Goal: Task Accomplishment & Management: Manage account settings

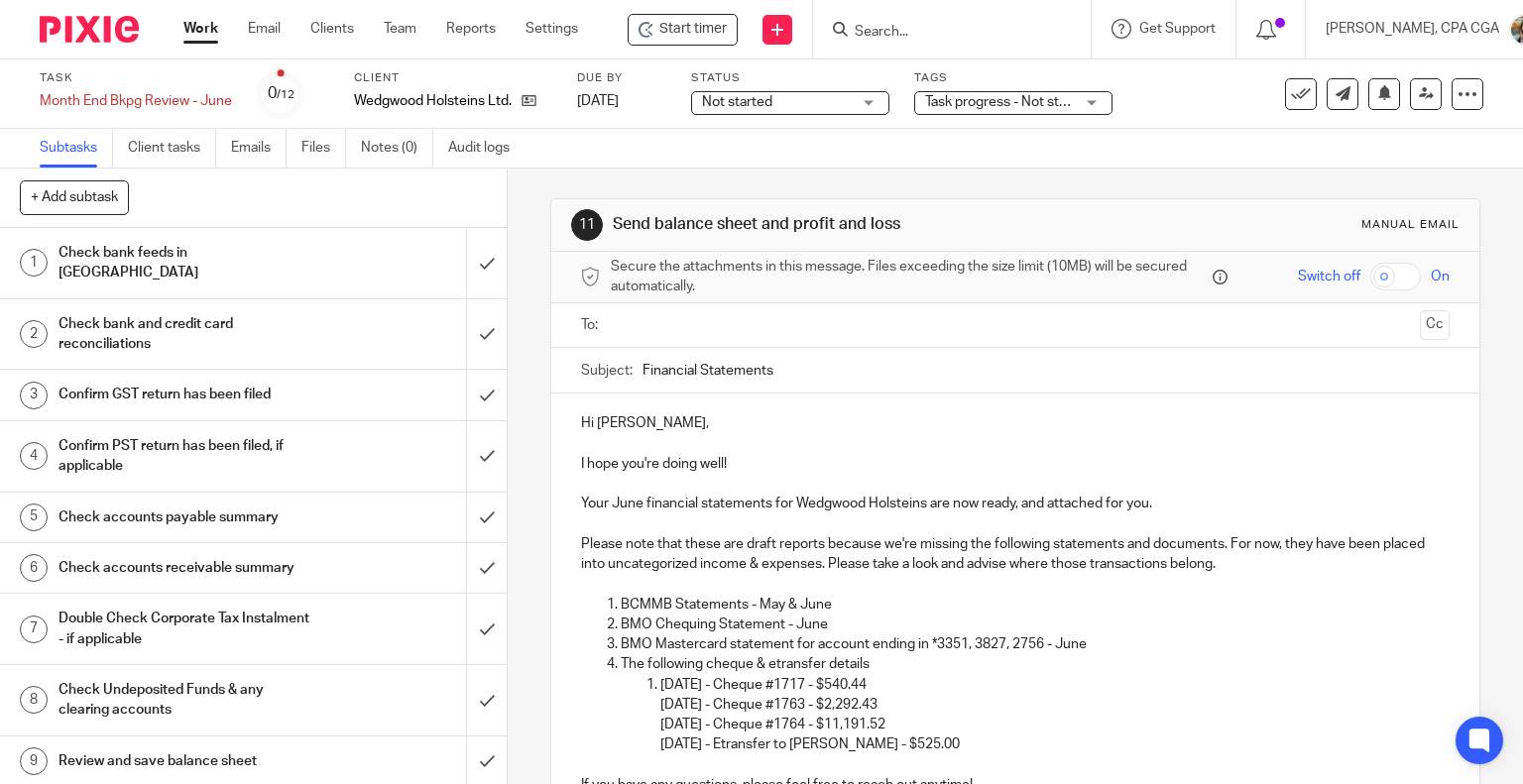
scroll to position [261, 0]
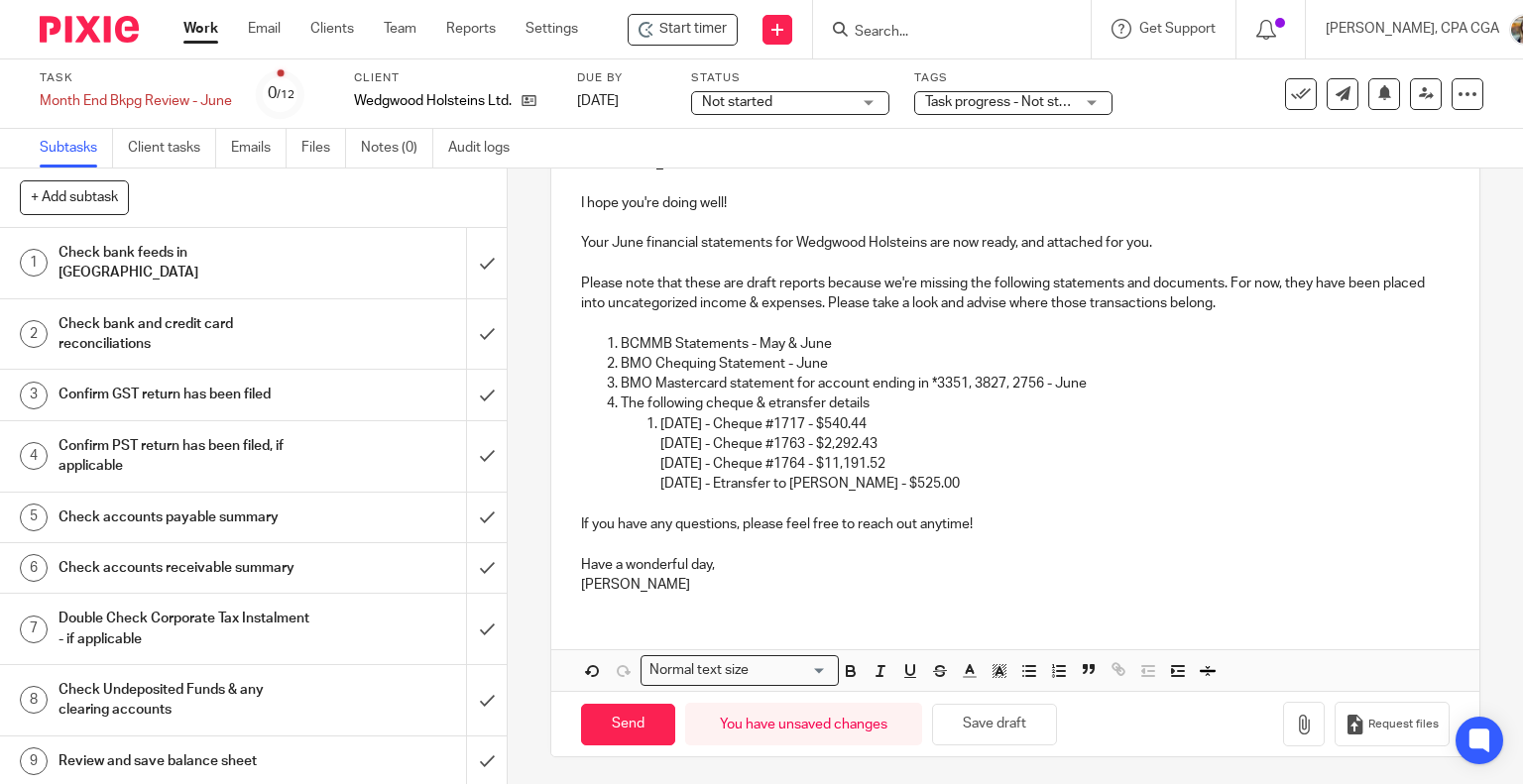
click at [868, 24] on input "Search" at bounding box center [941, 33] width 178 height 18
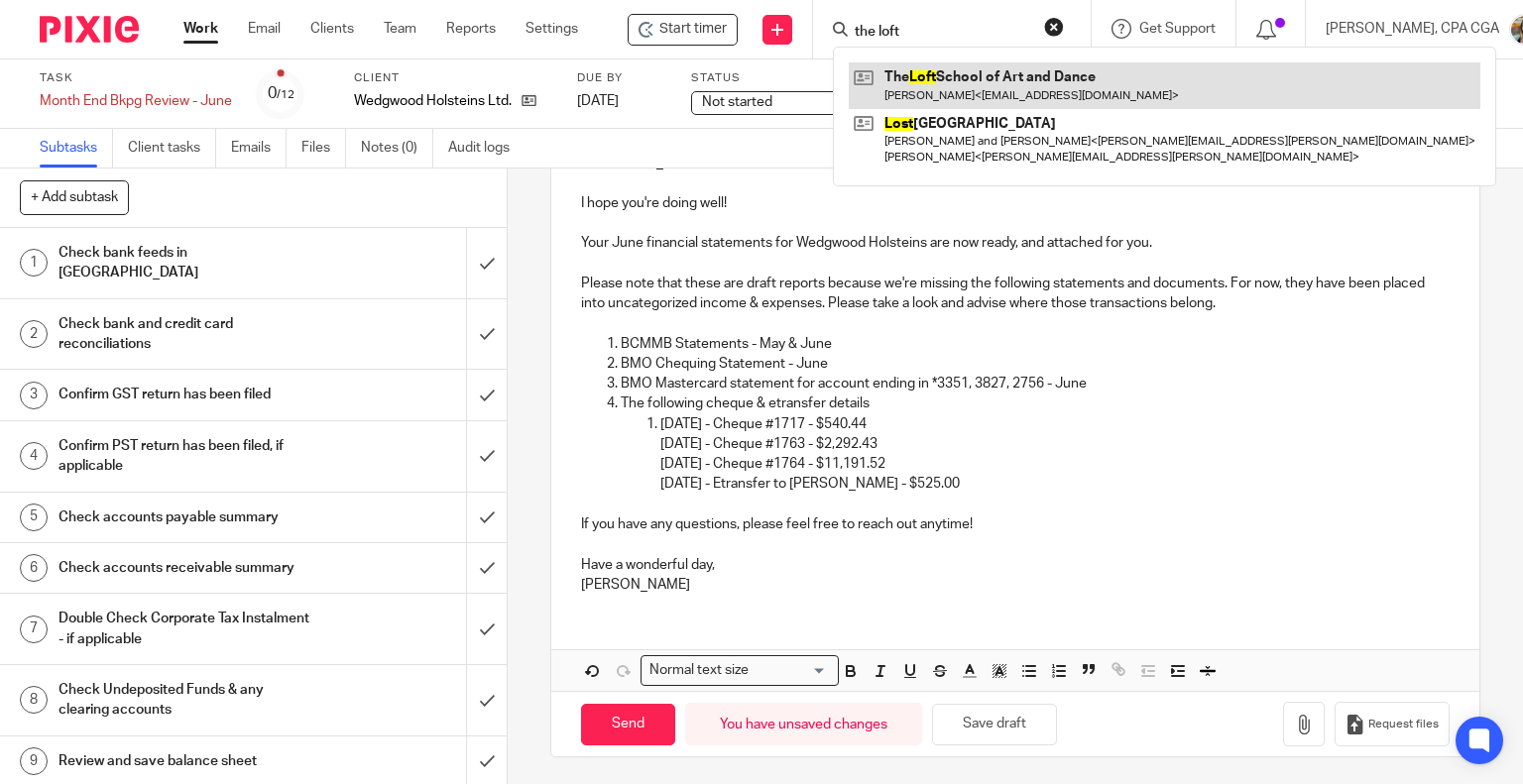
type input "the loft"
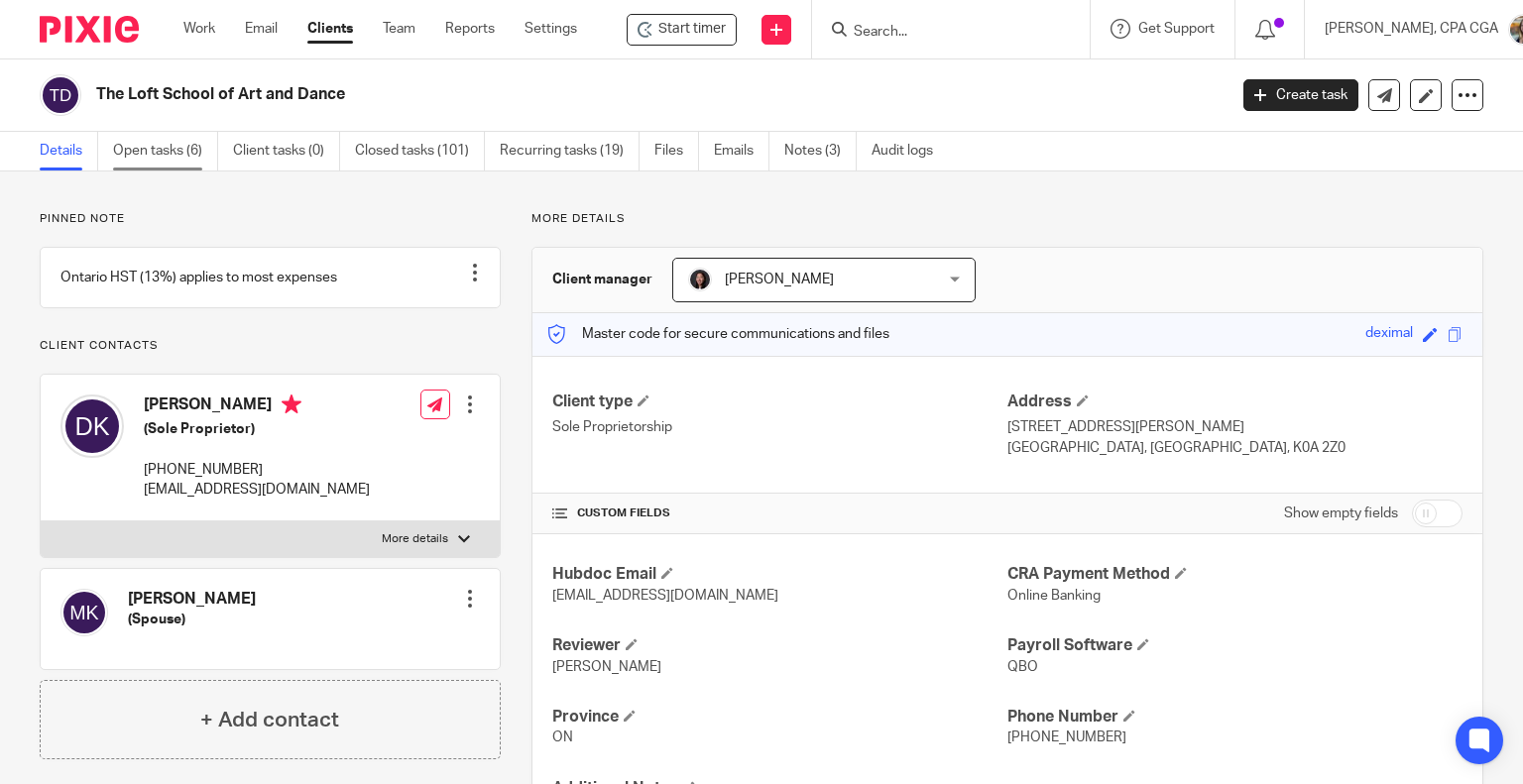
click at [173, 151] on link "Open tasks (6)" at bounding box center [164, 150] width 105 height 39
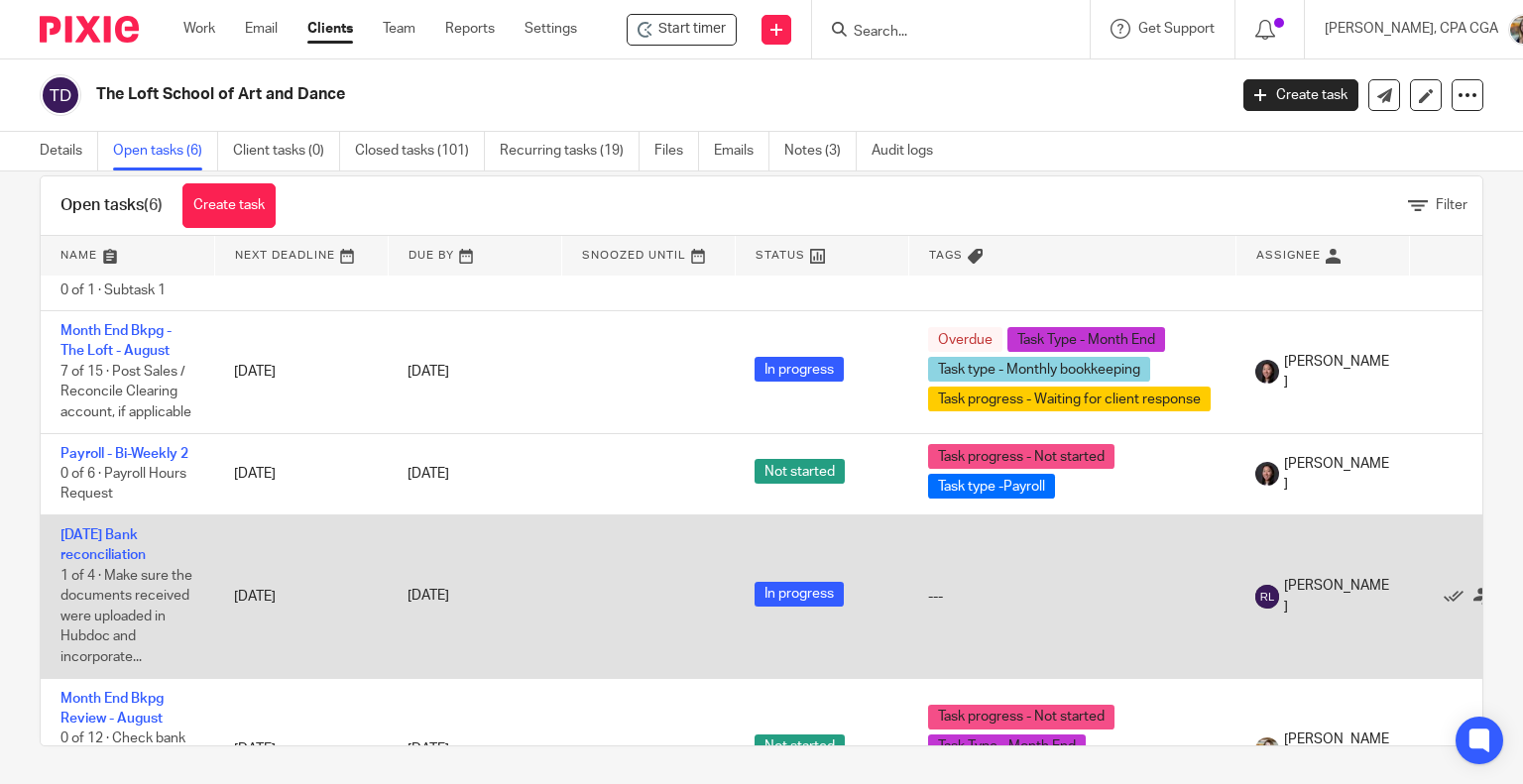
scroll to position [37, 0]
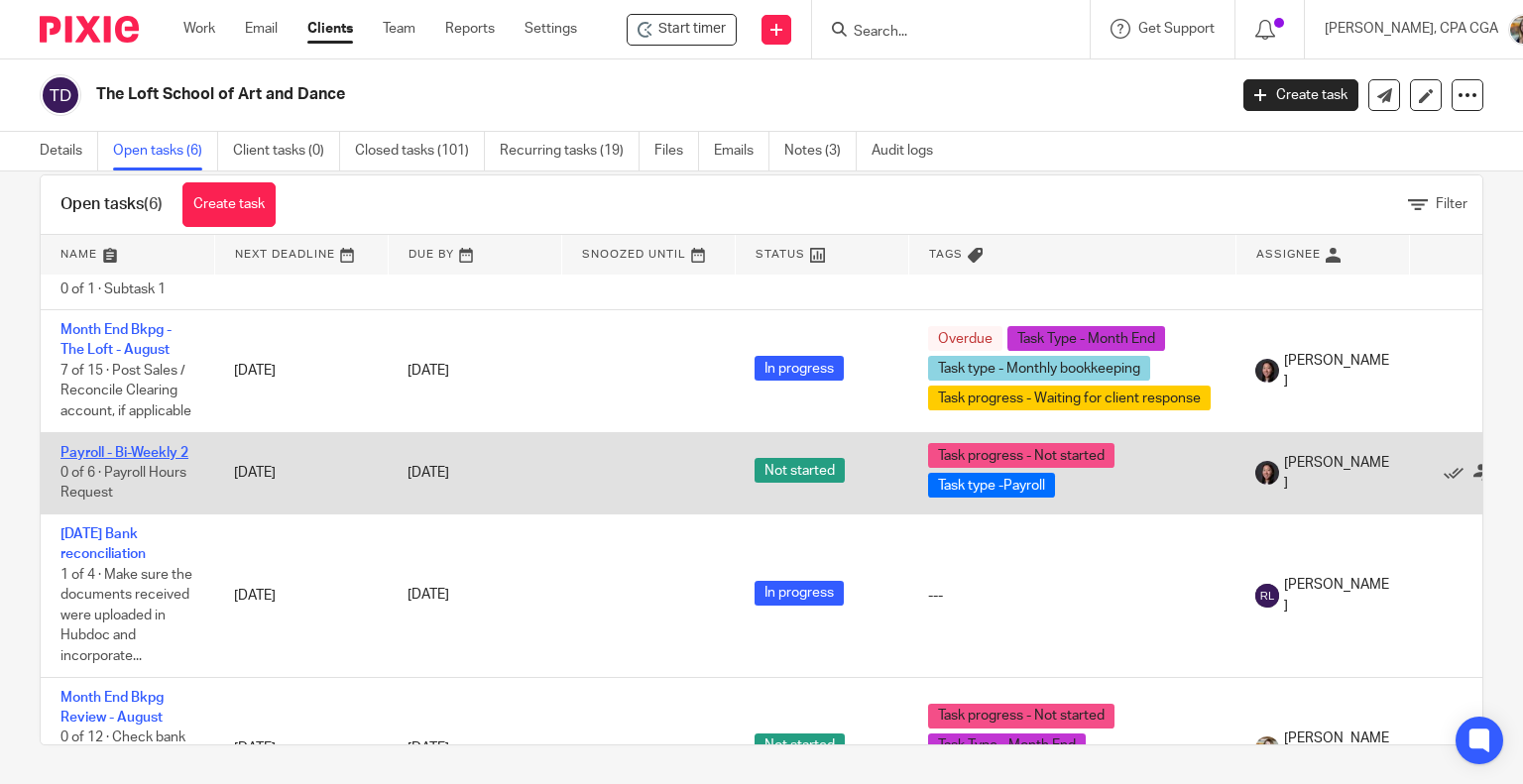
click at [130, 446] on link "Payroll - Bi-Weekly 2" at bounding box center [125, 453] width 128 height 14
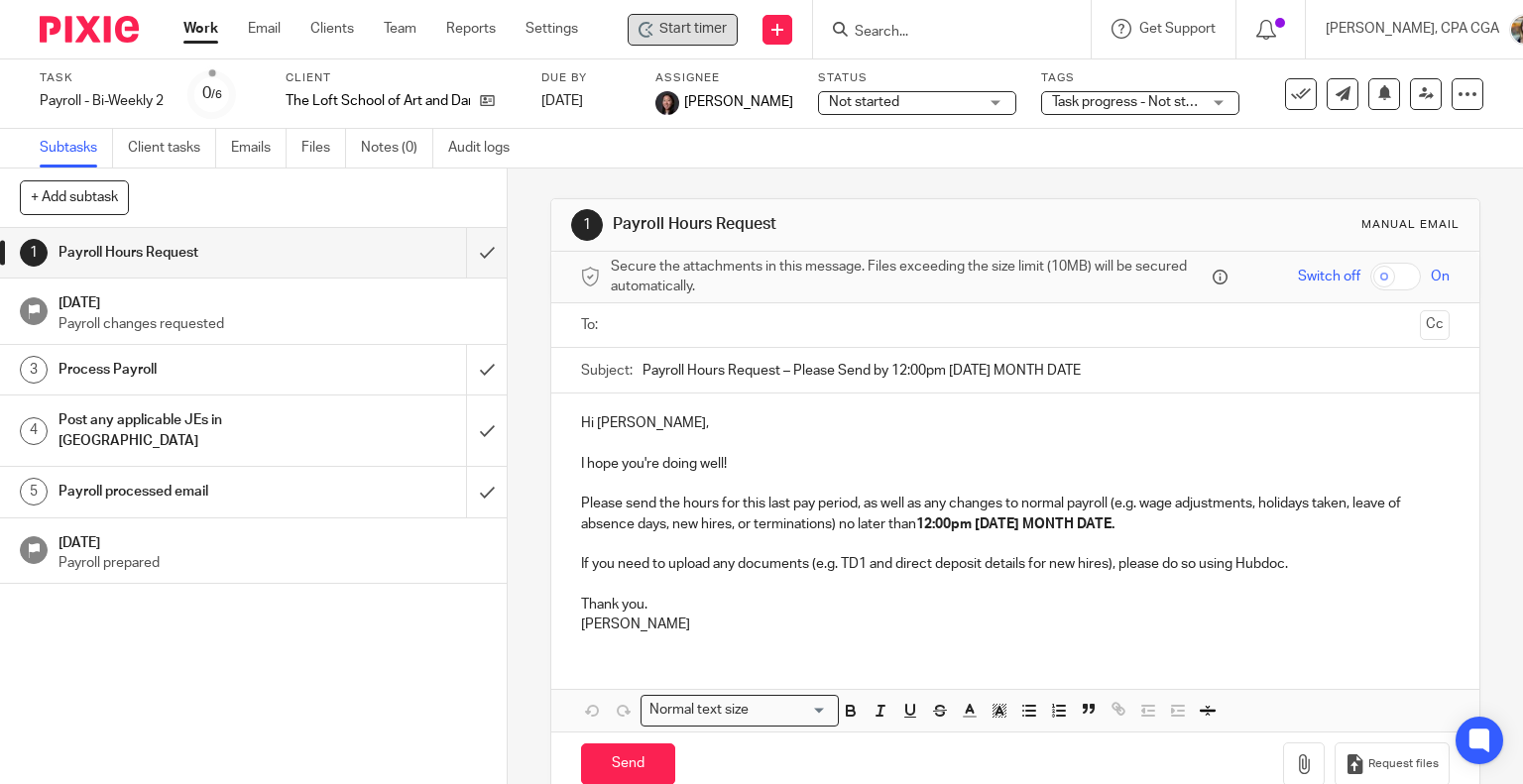
click at [696, 32] on span "Start timer" at bounding box center [694, 29] width 68 height 21
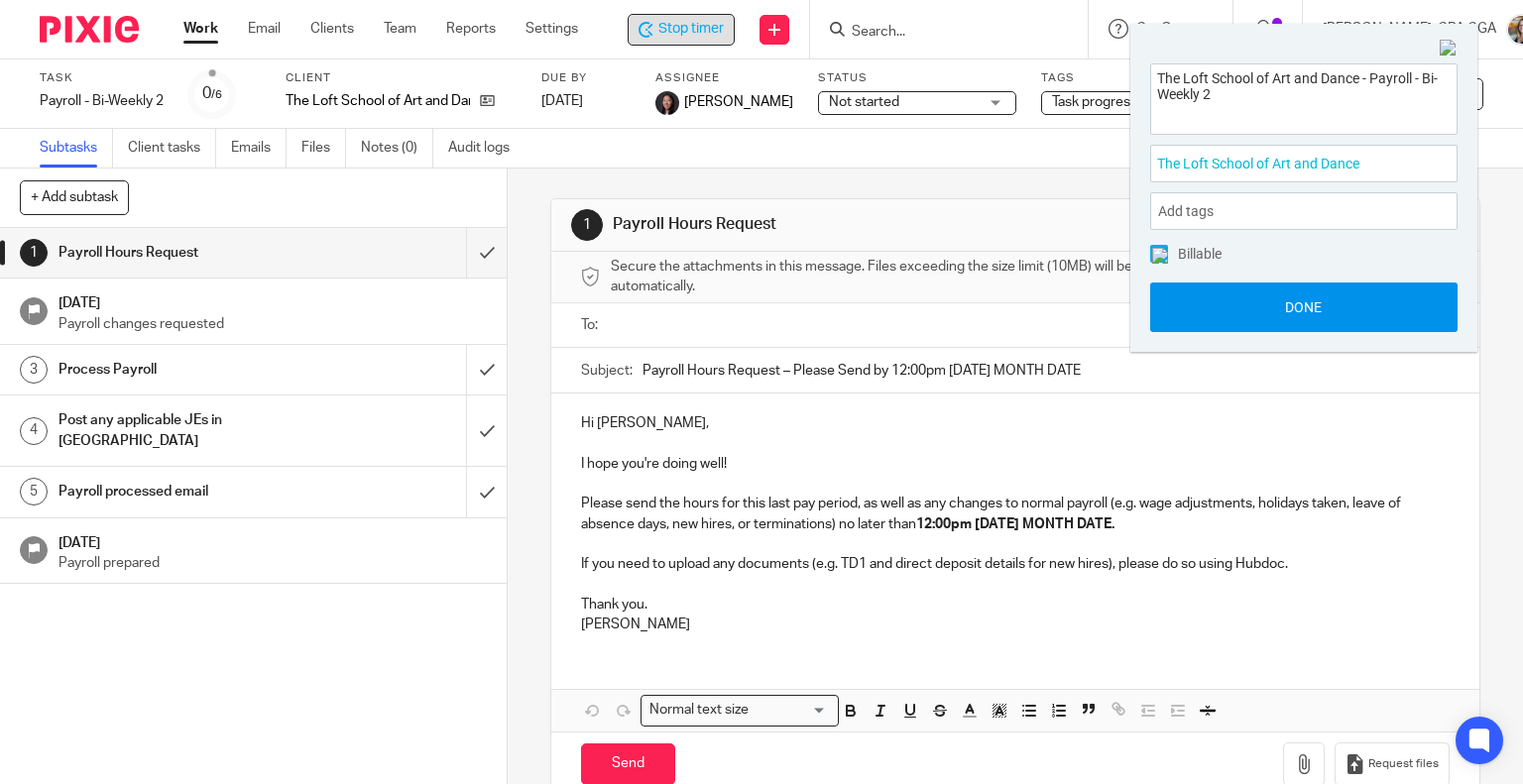
click at [1281, 316] on button "Done" at bounding box center [1304, 308] width 307 height 50
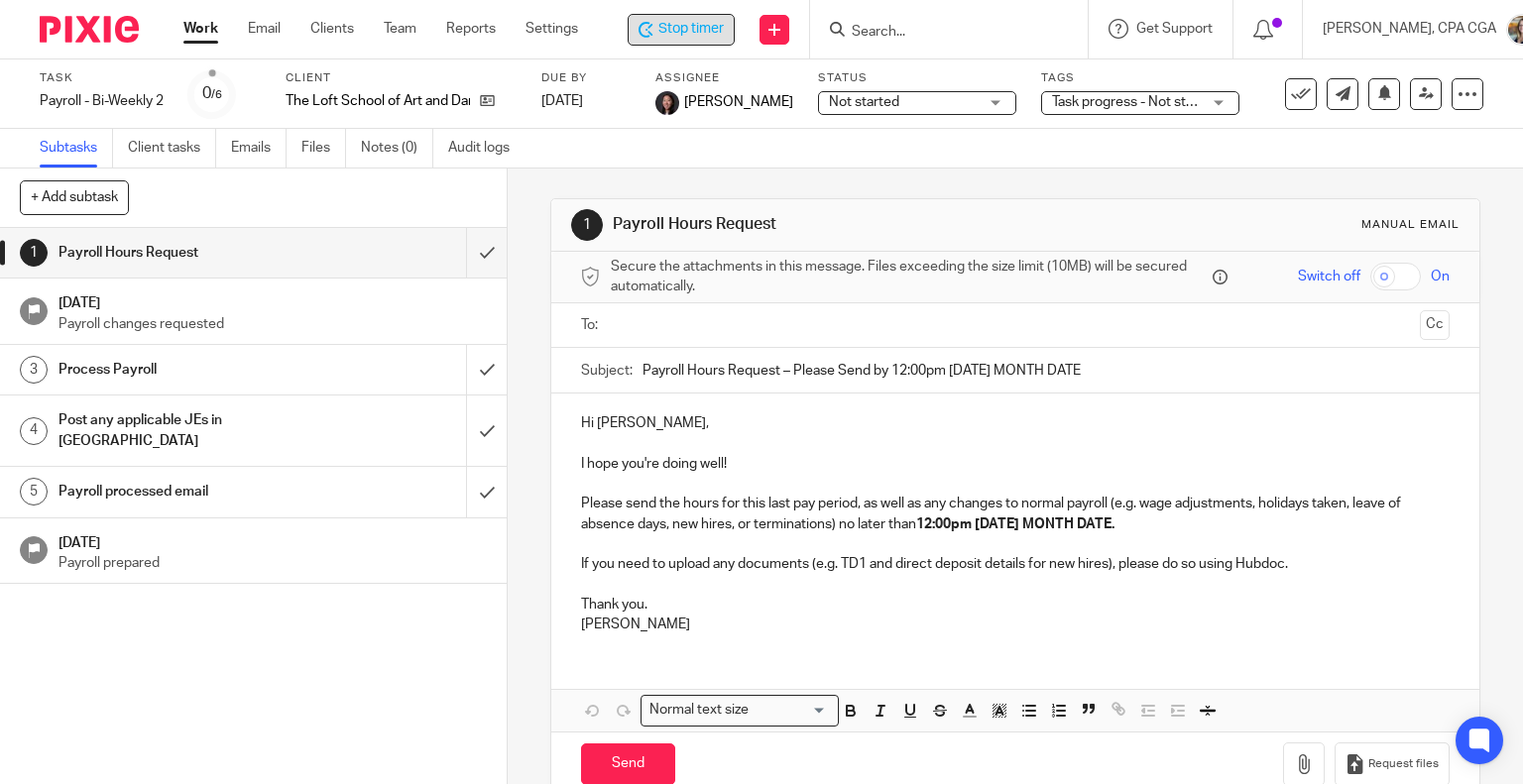
click at [645, 322] on input "text" at bounding box center [1015, 325] width 794 height 23
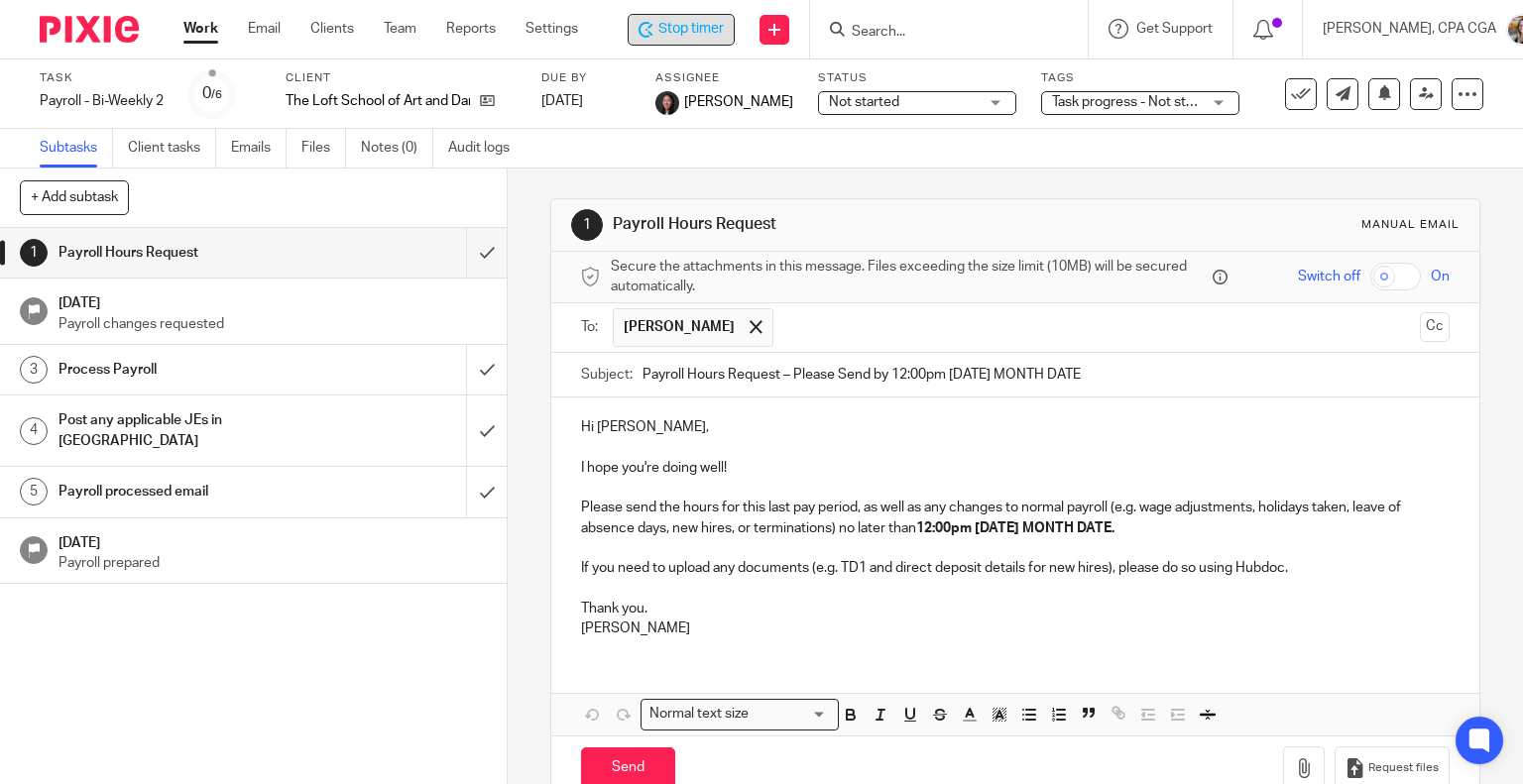
drag, startPoint x: 999, startPoint y: 369, endPoint x: 1166, endPoint y: 373, distance: 167.0
click at [1166, 373] on input "Payroll Hours Request – Please Send by 12:00pm Tuesday MONTH DATE" at bounding box center [1047, 375] width 808 height 45
click at [1109, 376] on input "Payroll Hours Request – Please Send by 12:00pm Tuesday MONTH DATE" at bounding box center [1047, 375] width 808 height 45
drag, startPoint x: 1092, startPoint y: 368, endPoint x: 999, endPoint y: 371, distance: 93.0
click at [999, 371] on input "Payroll Hours Request – Please Send by 12:00pm Tuesday MONTH DATE" at bounding box center [1047, 375] width 808 height 45
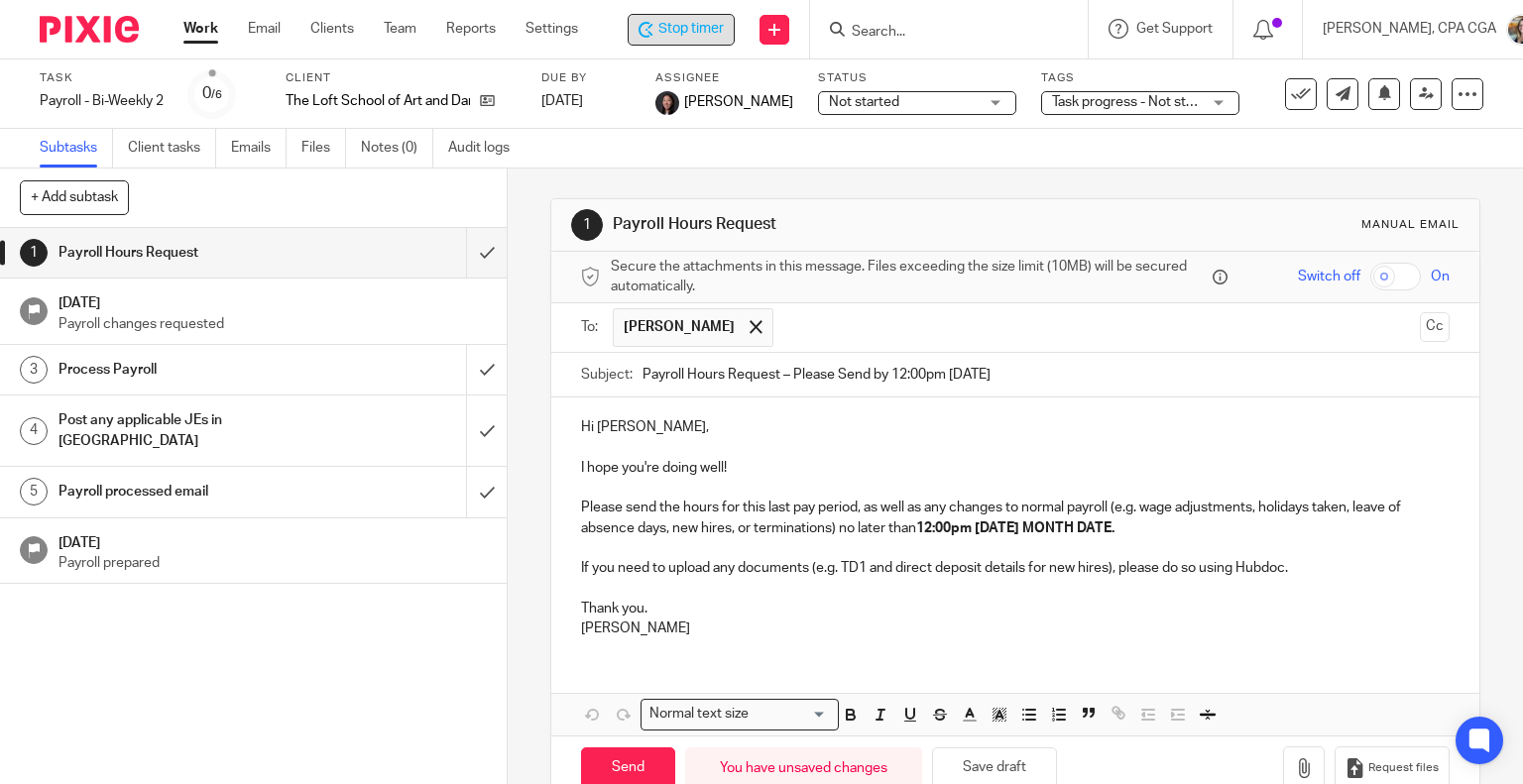
click at [706, 376] on input "Payroll Hours Request – Please Send by 12:00pm Tuesday Sept 23rd" at bounding box center [1047, 375] width 808 height 45
drag, startPoint x: 920, startPoint y: 375, endPoint x: 872, endPoint y: 372, distance: 48.1
click at [872, 372] on input "Payroll Hrs Request – Please Send by 12:00pm Tuesday Sept 23rd" at bounding box center [1047, 375] width 808 height 45
click at [954, 379] on input "Payroll Hrs Request – Please Send by Noon Tuesday Sept 23rd" at bounding box center [1047, 375] width 808 height 45
click at [902, 369] on input "Payroll Hrs Request – Please Send by Noon Tuesday, Sept 23rd" at bounding box center [1047, 375] width 808 height 45
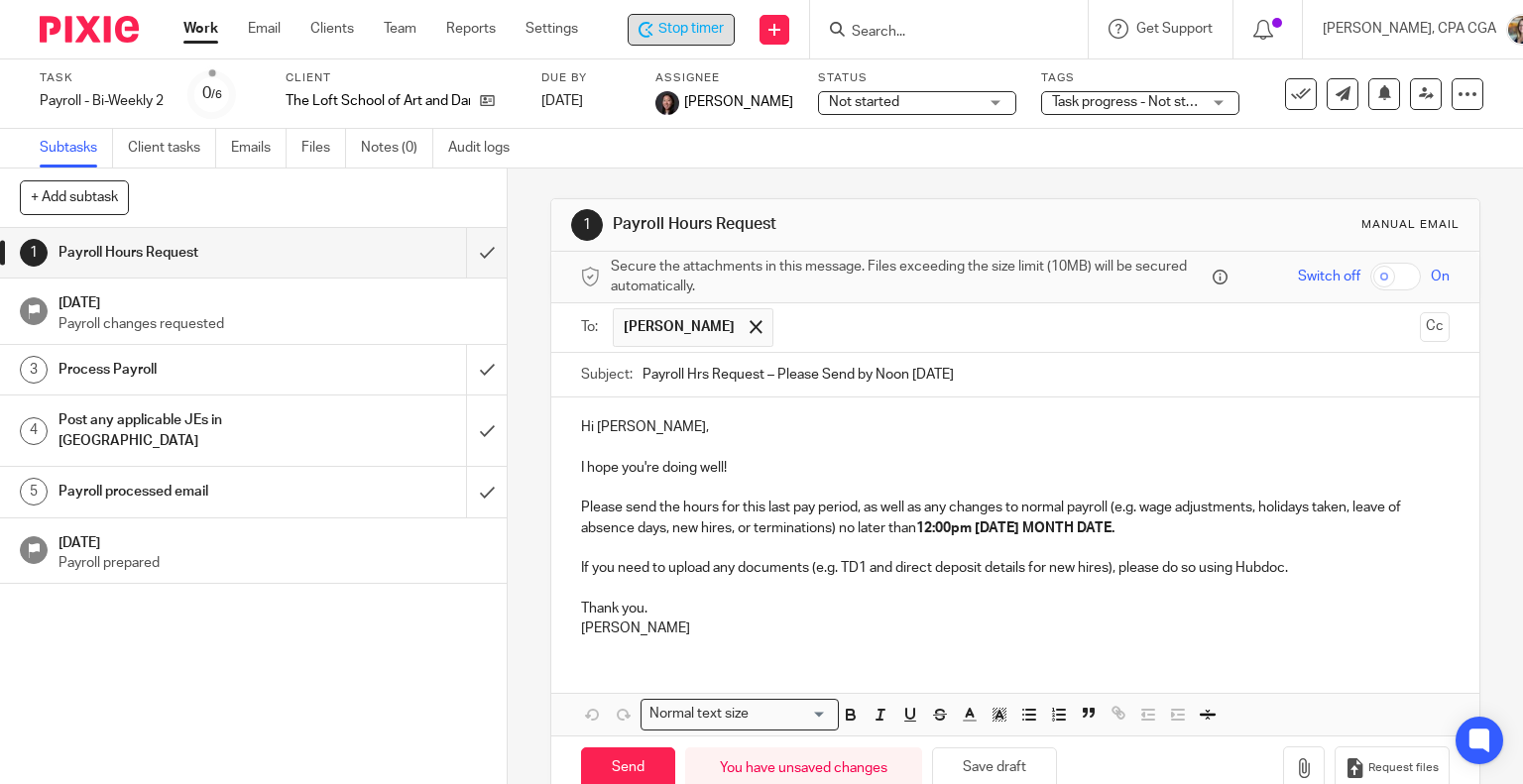
type input "Payroll Hrs Request – Please Send by Noon Tuesday, Sept 23rd"
click at [724, 466] on p "I hope you're doing well!" at bounding box center [1016, 468] width 869 height 20
click at [581, 502] on p "Please send the hours for this last pay period, as well as any changes to norma…" at bounding box center [1016, 517] width 869 height 41
click at [908, 464] on p "I hope you're doing well, and had a lovely weekend!" at bounding box center [1016, 468] width 869 height 20
click at [581, 506] on p "Please send the hours for this last pay period, as well as any changes to norma…" at bounding box center [1016, 517] width 869 height 41
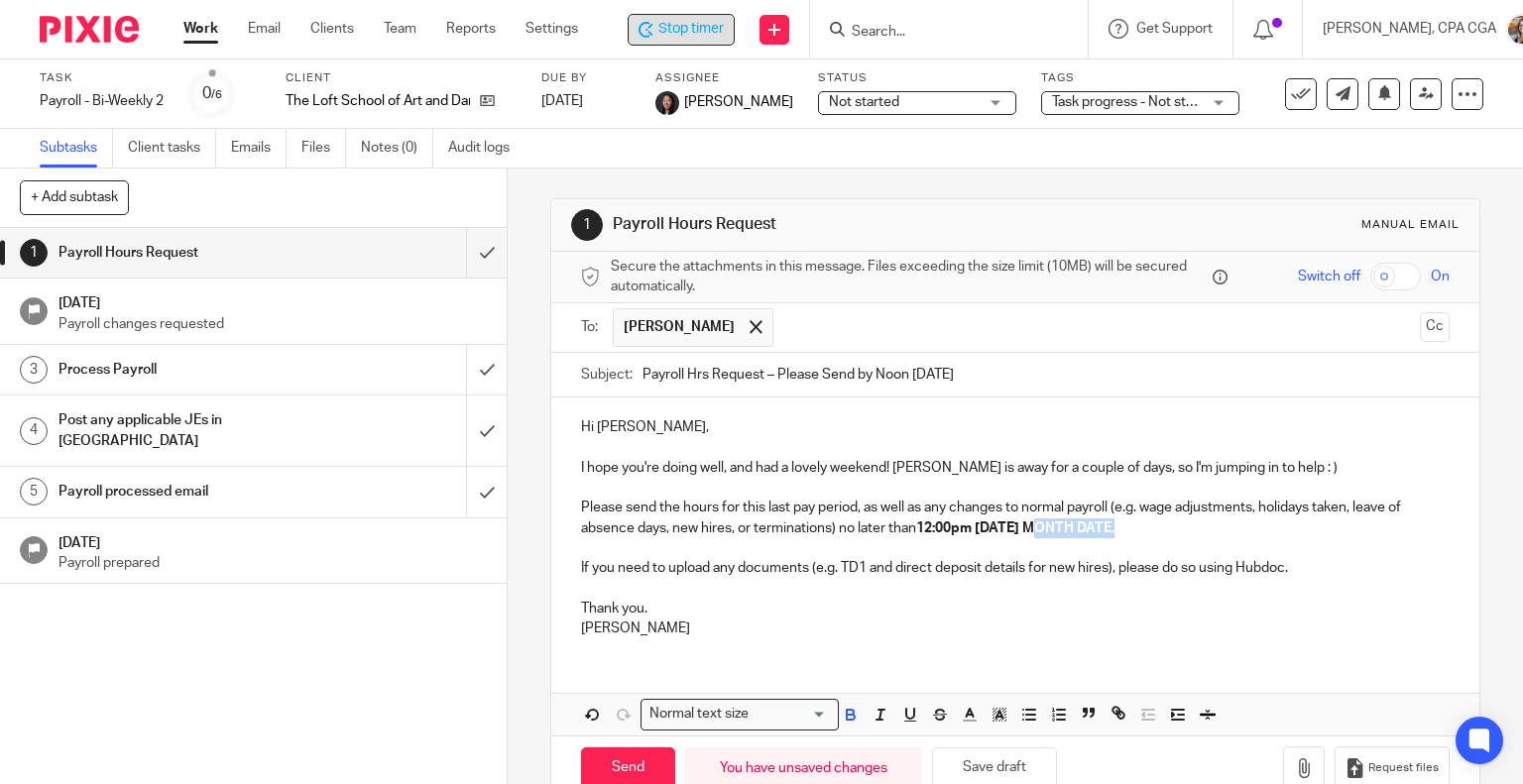
drag, startPoint x: 1036, startPoint y: 526, endPoint x: 1117, endPoint y: 527, distance: 81.0
click at [1114, 527] on strong "12:00pm Tuesday MONTH DATE." at bounding box center [1015, 528] width 198 height 14
drag, startPoint x: 719, startPoint y: 466, endPoint x: 577, endPoint y: 472, distance: 142.1
click at [581, 472] on p "I hope you're doing well, and had a lovely weekend! Lili is away for a couple o…" at bounding box center [1016, 468] width 869 height 20
click at [969, 645] on div "Hi Deborah, Happy first day of fall! Lili is away for a couple of days, so I'm …" at bounding box center [1016, 525] width 929 height 256
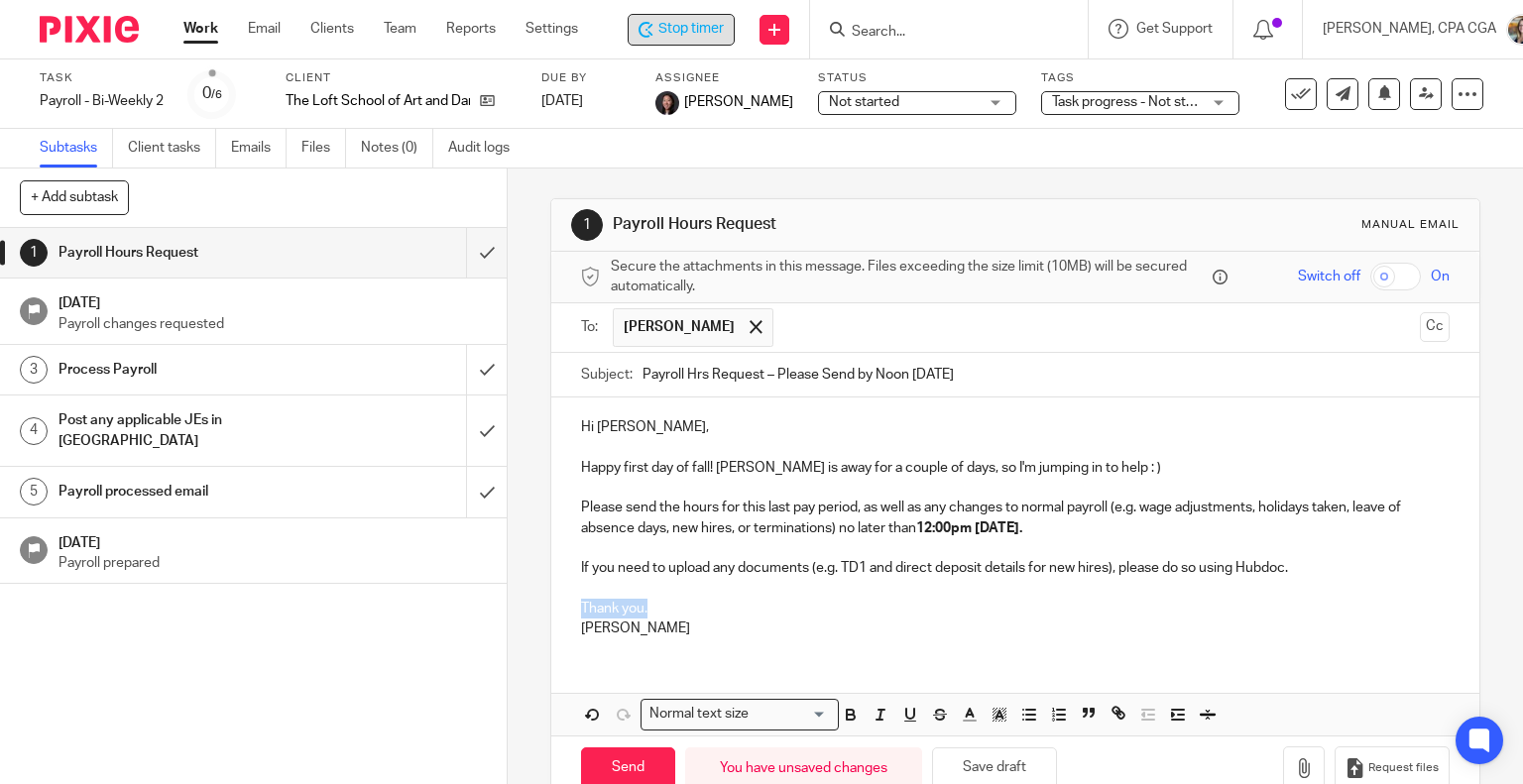
drag, startPoint x: 643, startPoint y: 606, endPoint x: 567, endPoint y: 609, distance: 76.1
click at [567, 609] on div "Hi Deborah, Happy first day of fall! Lili is away for a couple of days, so I'm …" at bounding box center [1016, 525] width 929 height 256
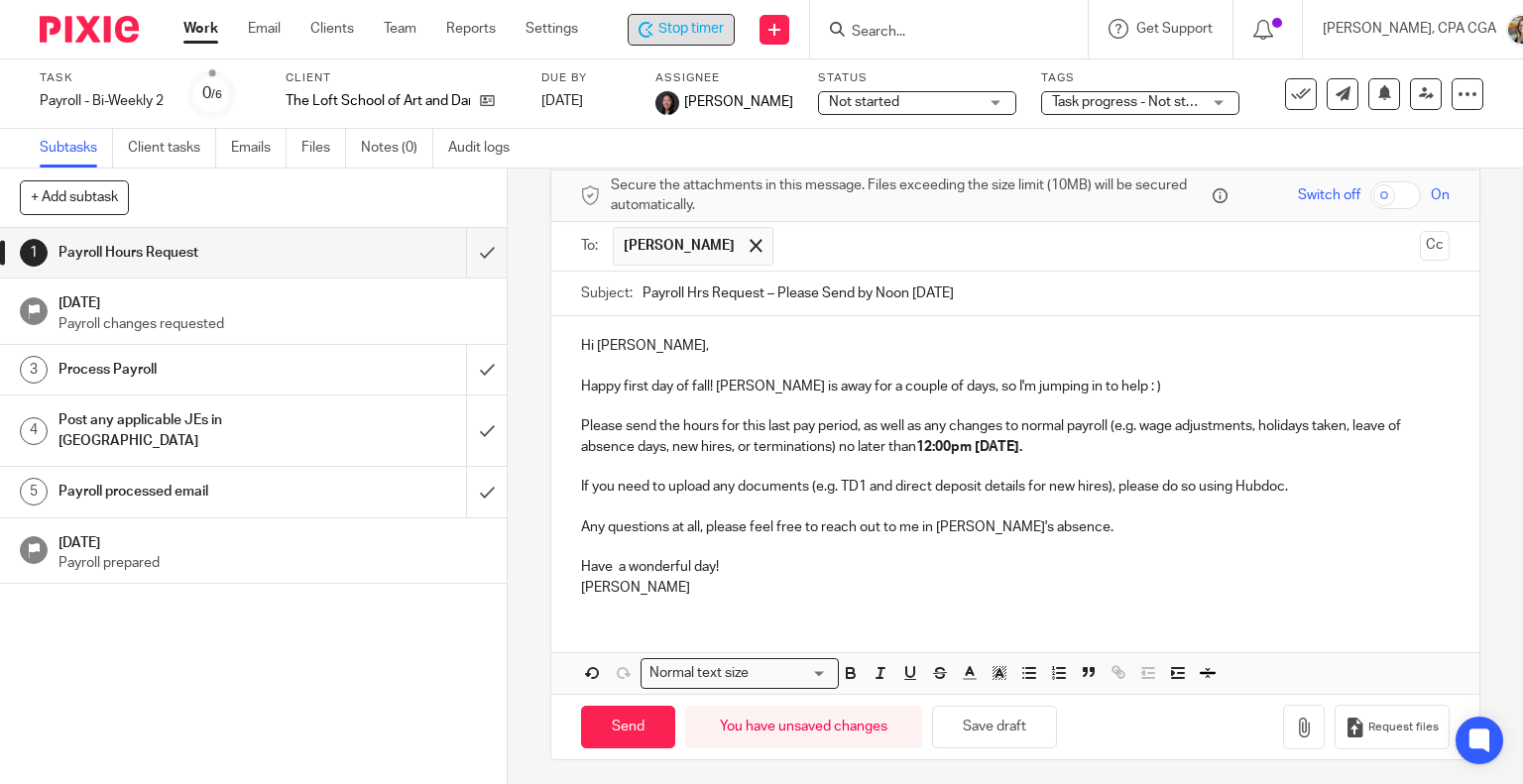
scroll to position [84, 0]
click at [645, 723] on input "Send" at bounding box center [628, 724] width 95 height 43
type input "Sent"
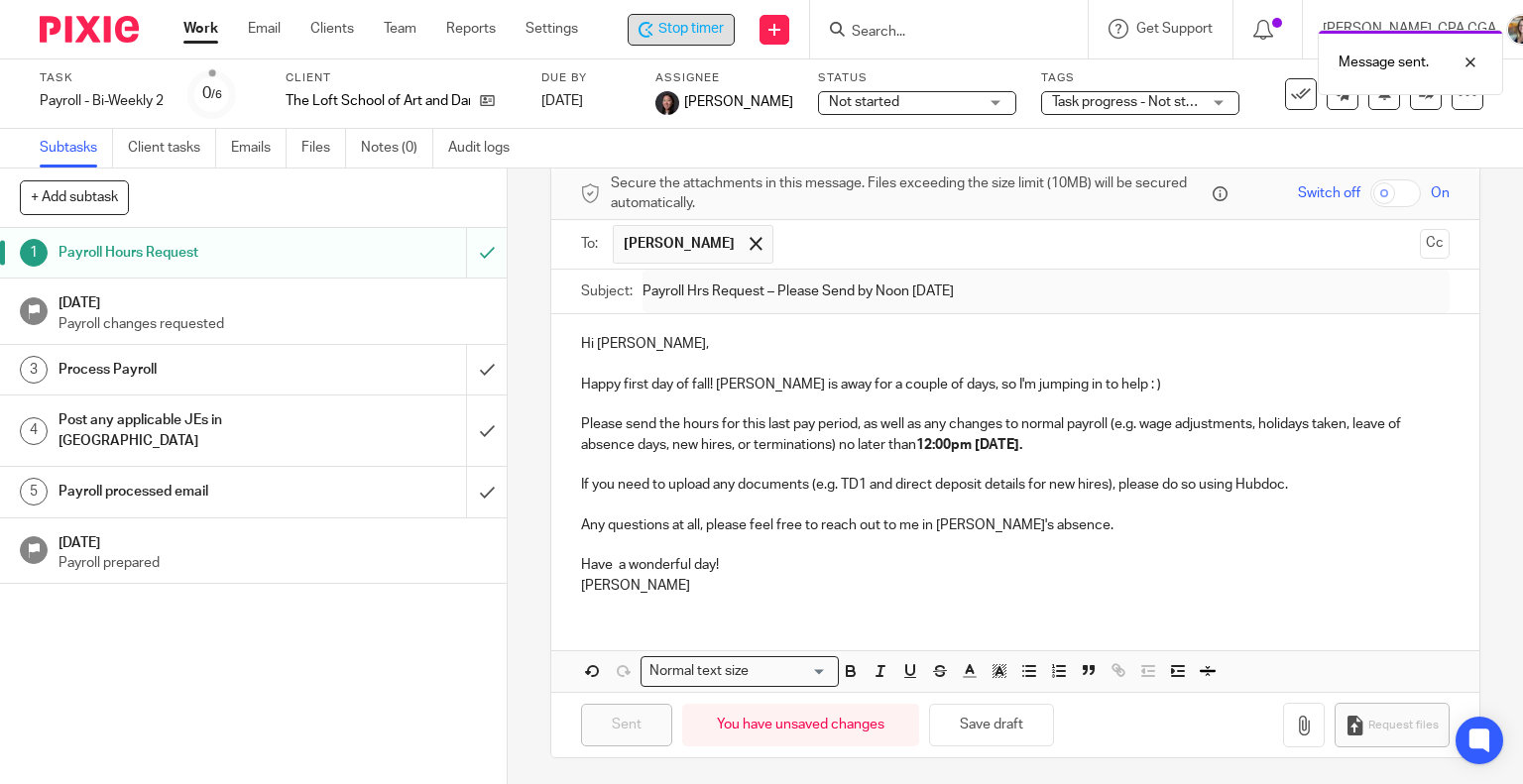
click at [931, 98] on span "Not started" at bounding box center [903, 103] width 149 height 21
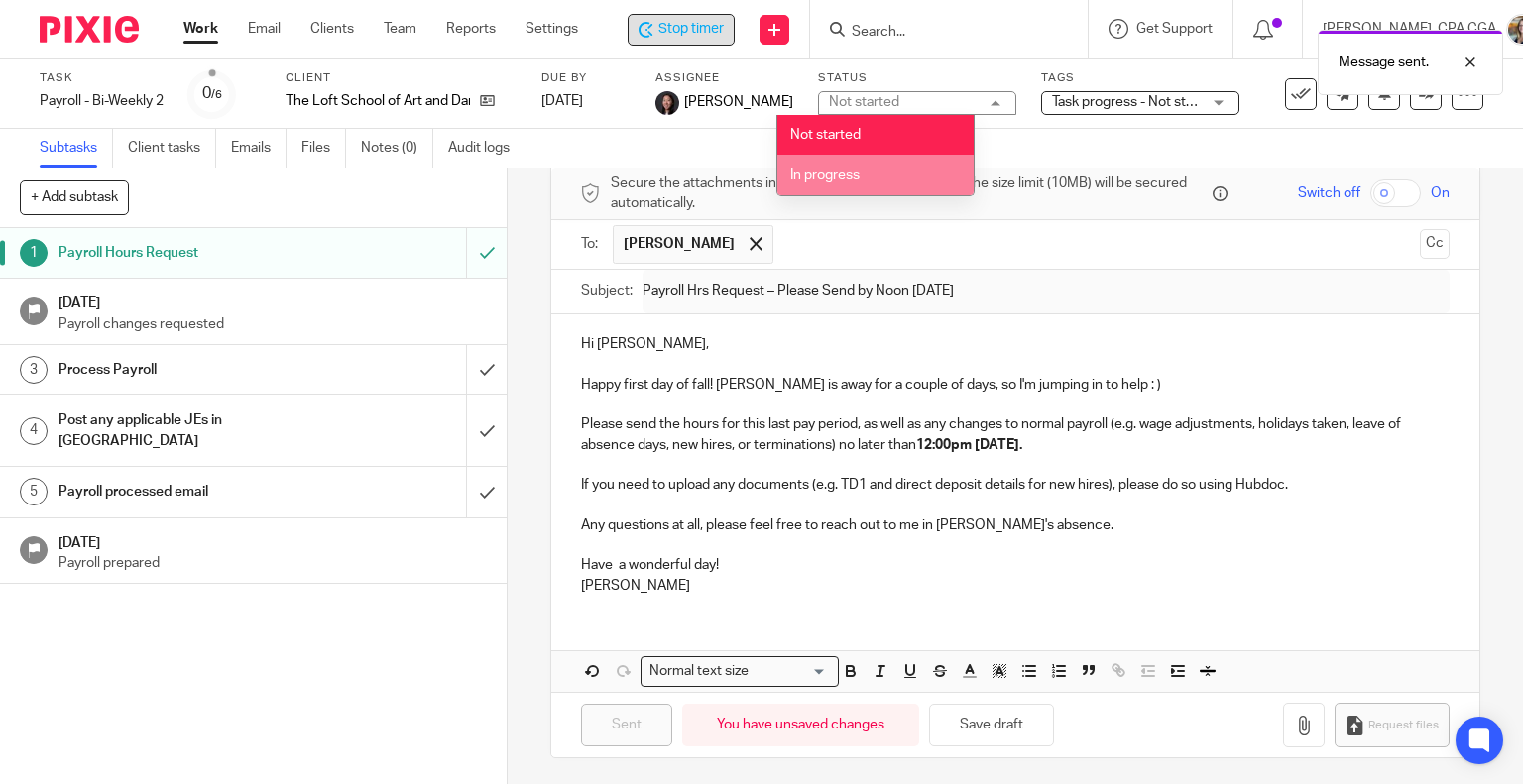
click at [916, 169] on li "In progress" at bounding box center [875, 174] width 196 height 41
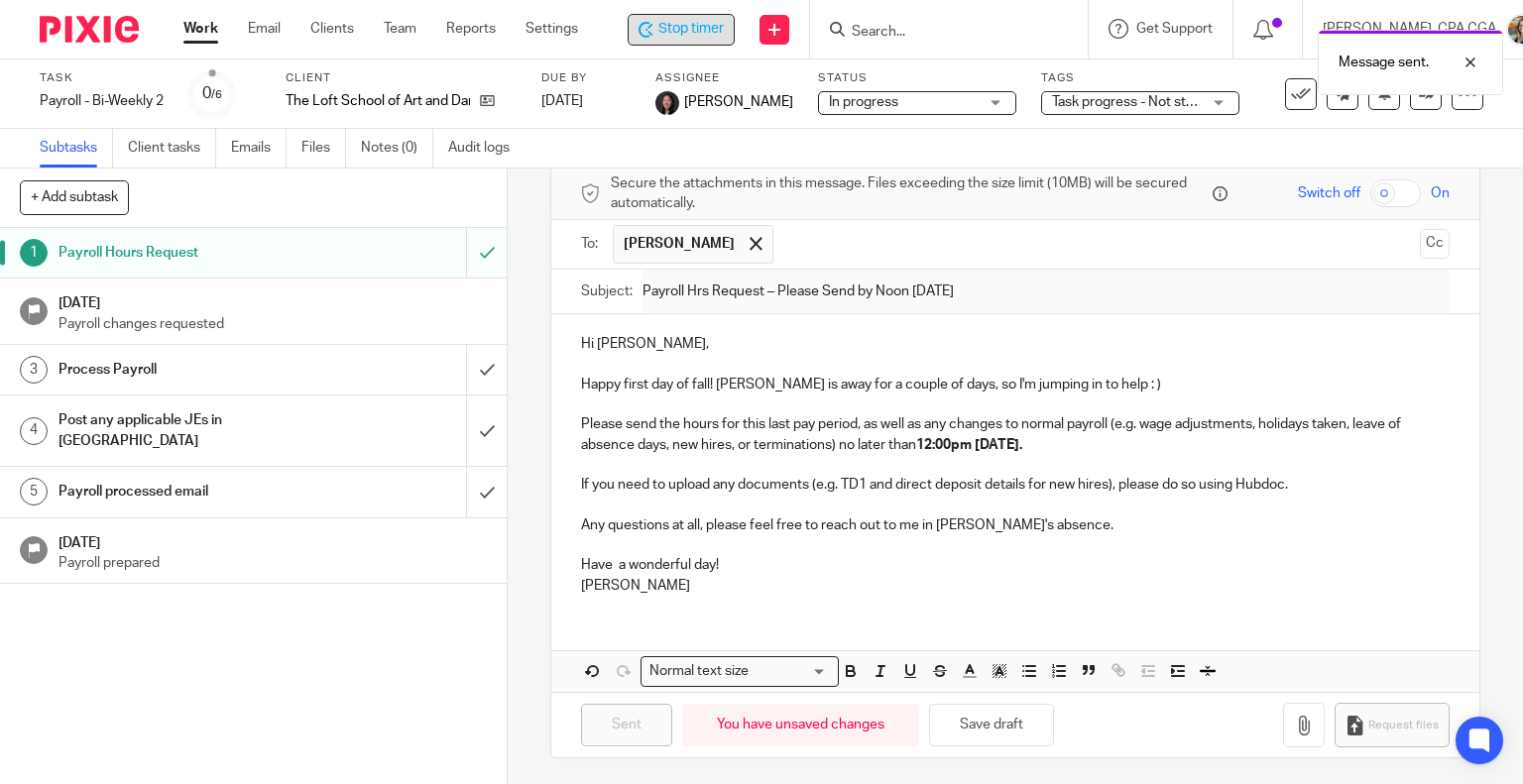
click at [1110, 105] on span "Task progress - Not started + 1" at bounding box center [1145, 102] width 188 height 14
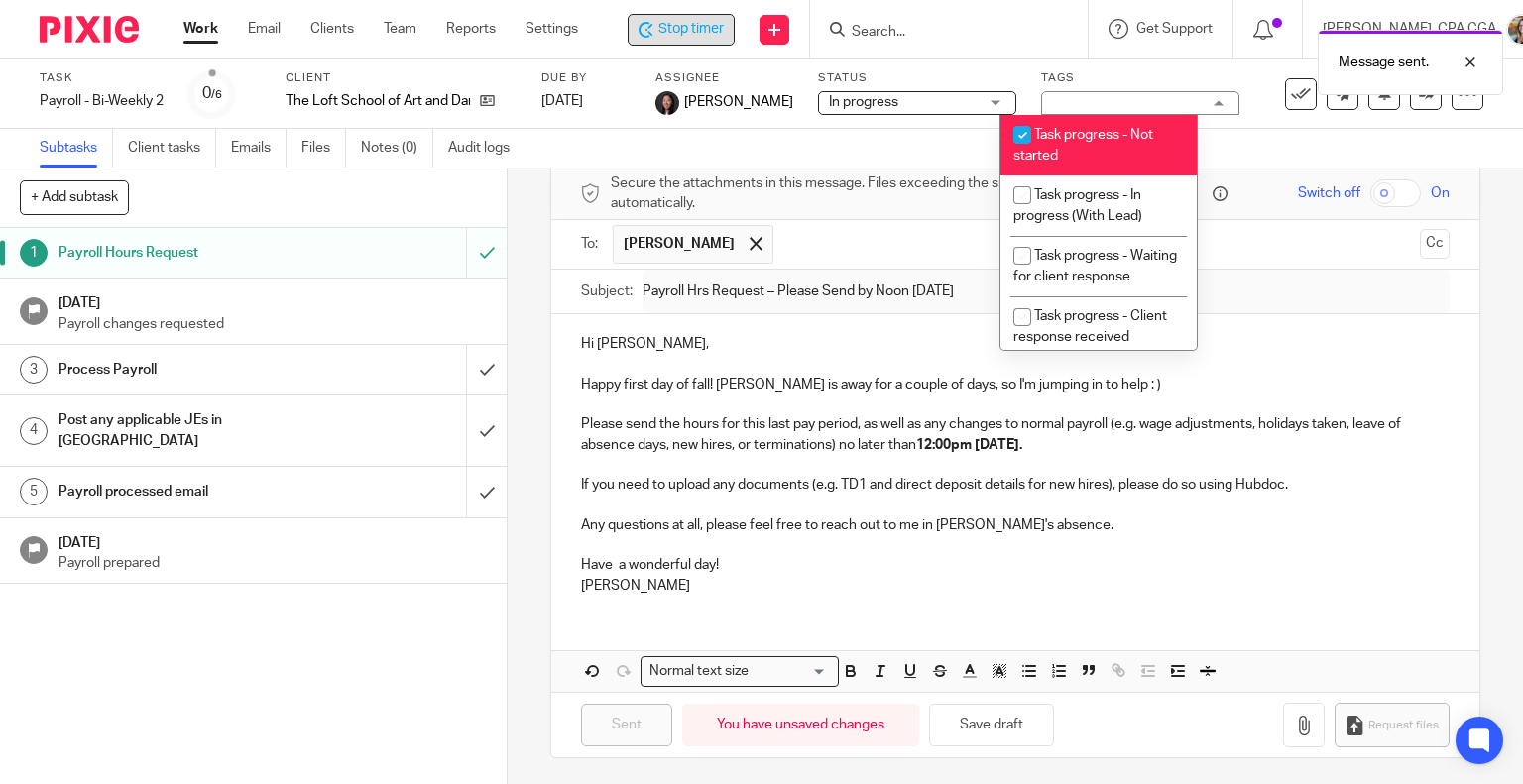
click at [1111, 142] on li "Task progress - Not started" at bounding box center [1098, 144] width 196 height 61
checkbox input "false"
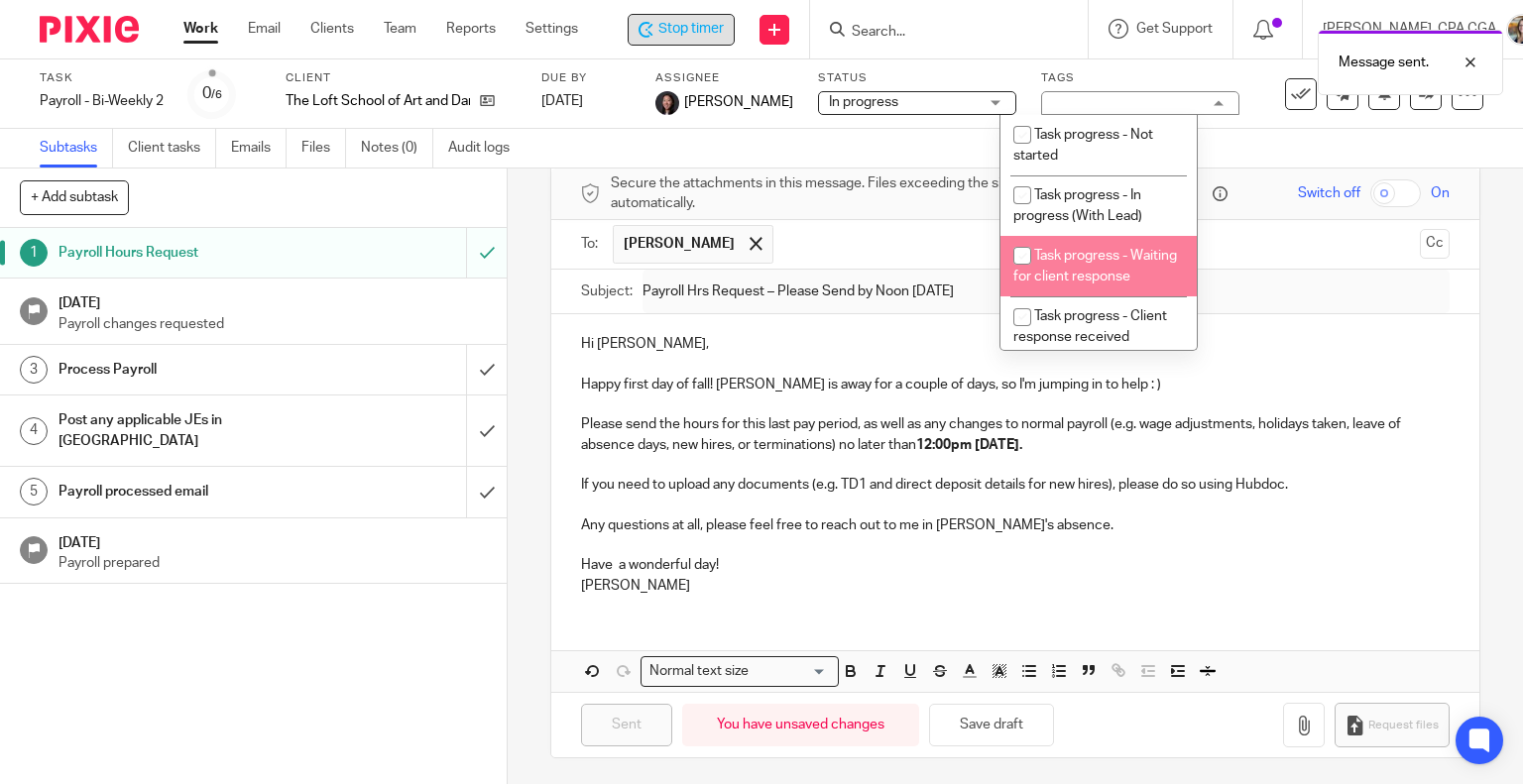
click at [1126, 284] on li "Task progress - Waiting for client response" at bounding box center [1098, 266] width 196 height 61
checkbox input "true"
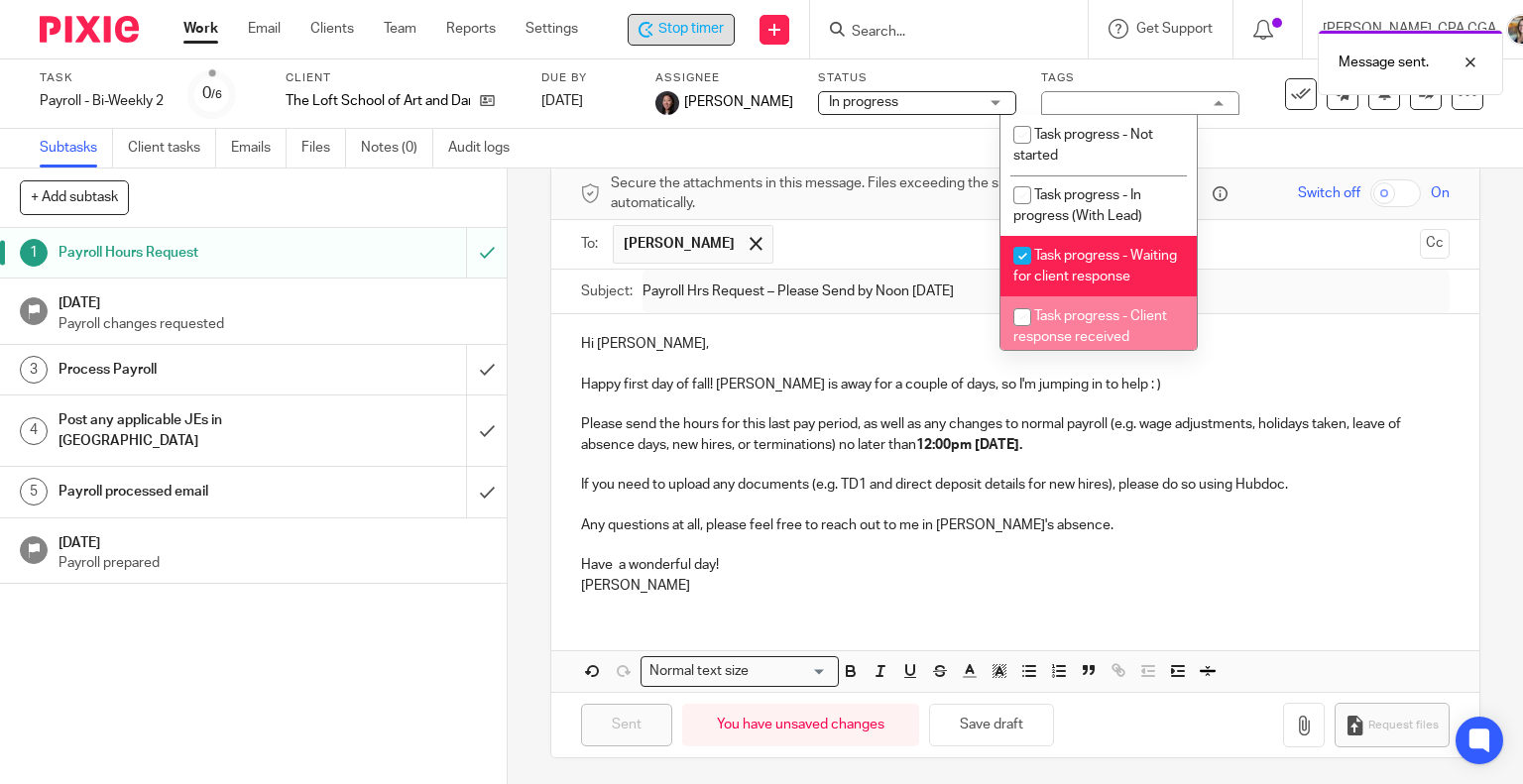
click at [1229, 399] on p at bounding box center [1016, 404] width 869 height 20
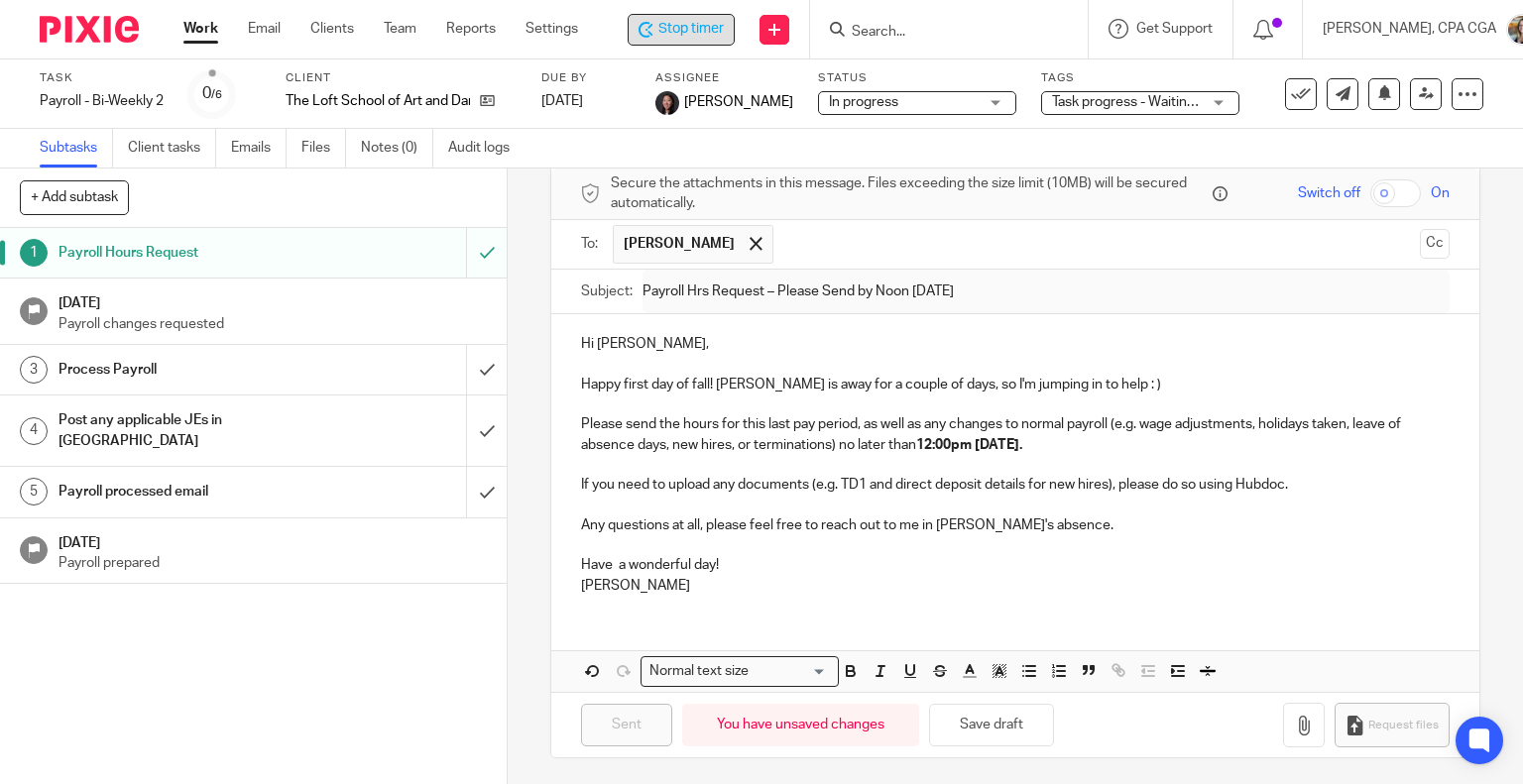
click at [906, 27] on input "Search" at bounding box center [939, 33] width 178 height 18
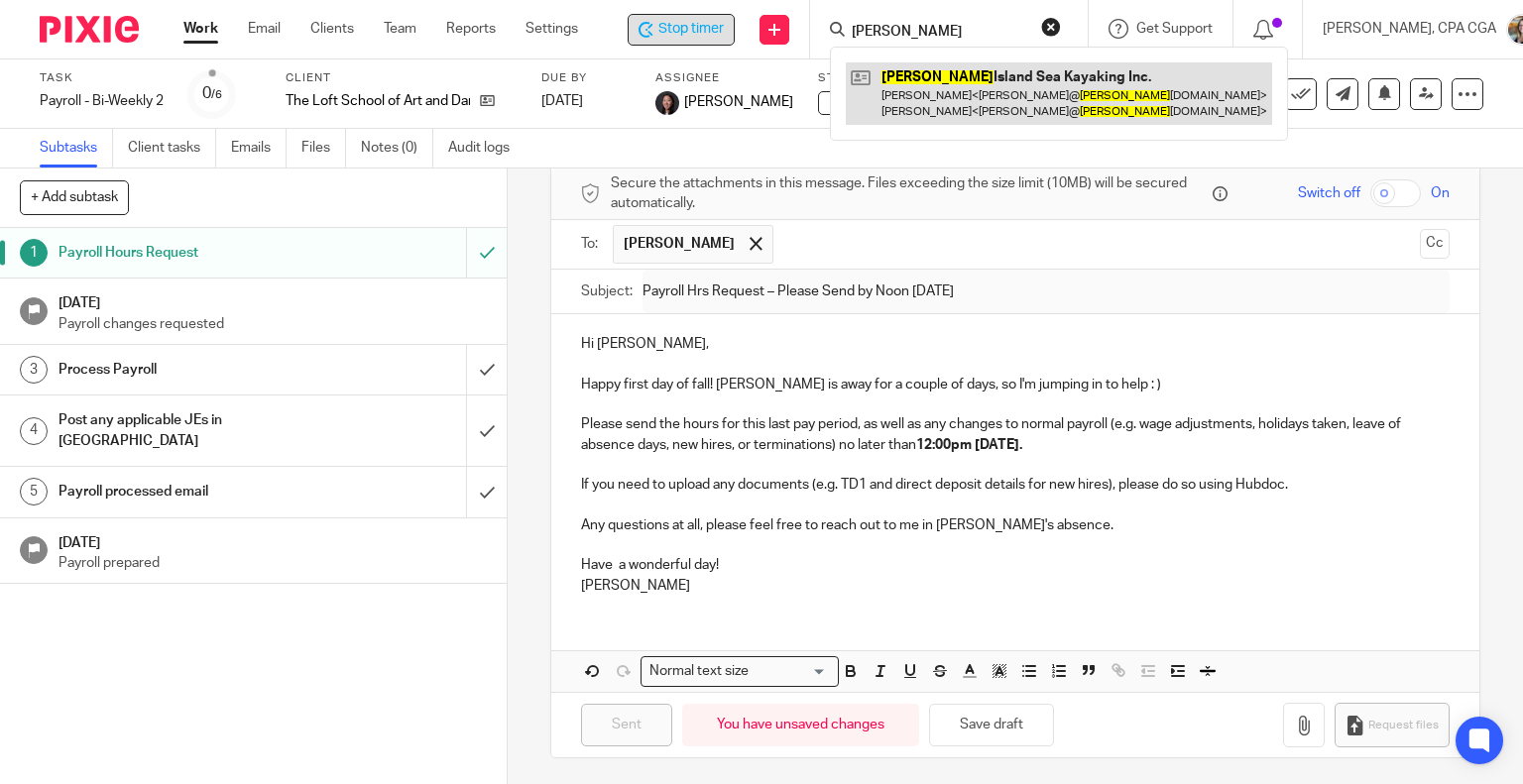
type input "bowen"
click at [992, 114] on link at bounding box center [1060, 94] width 427 height 62
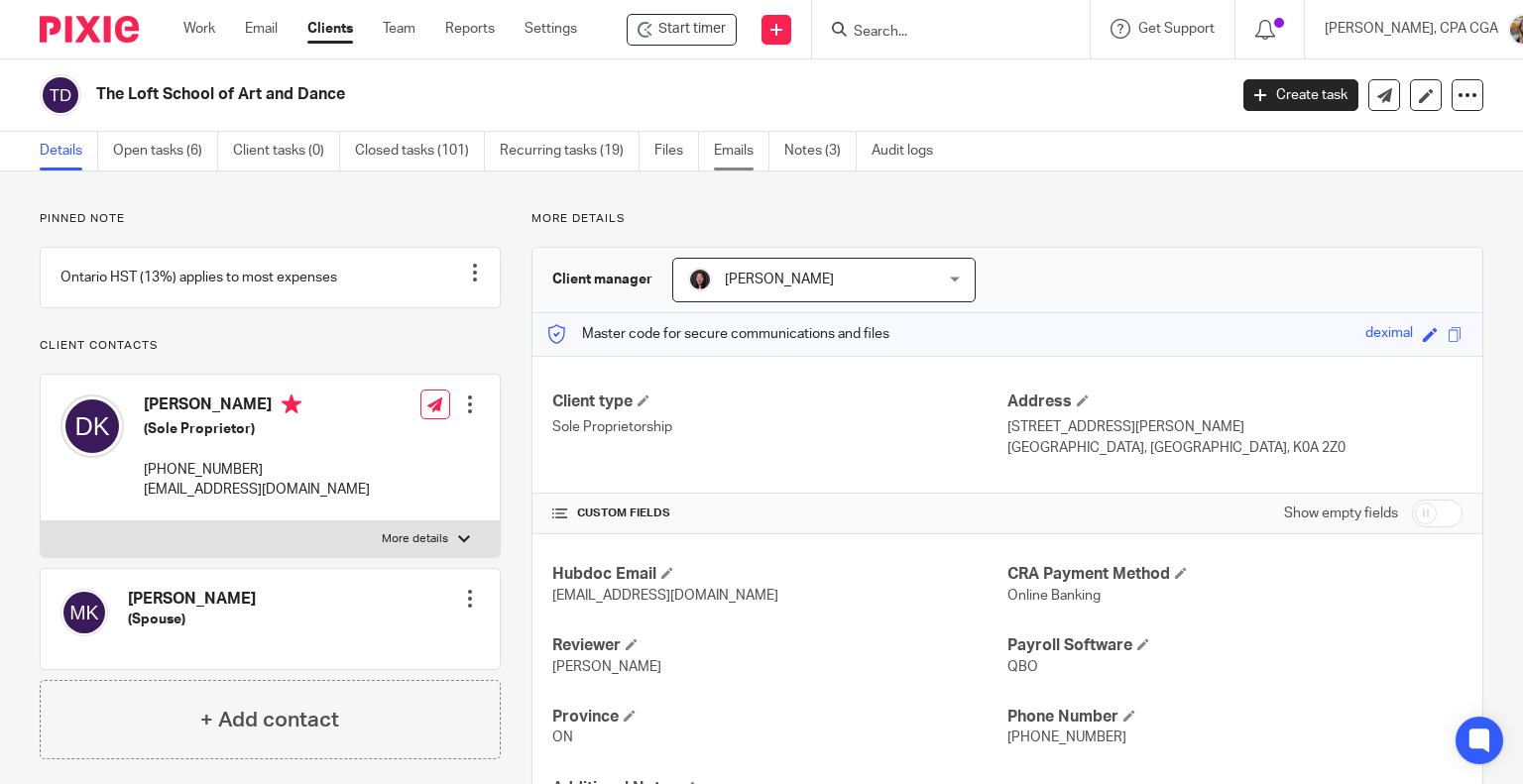
click at [735, 153] on link "Emails" at bounding box center [742, 150] width 56 height 39
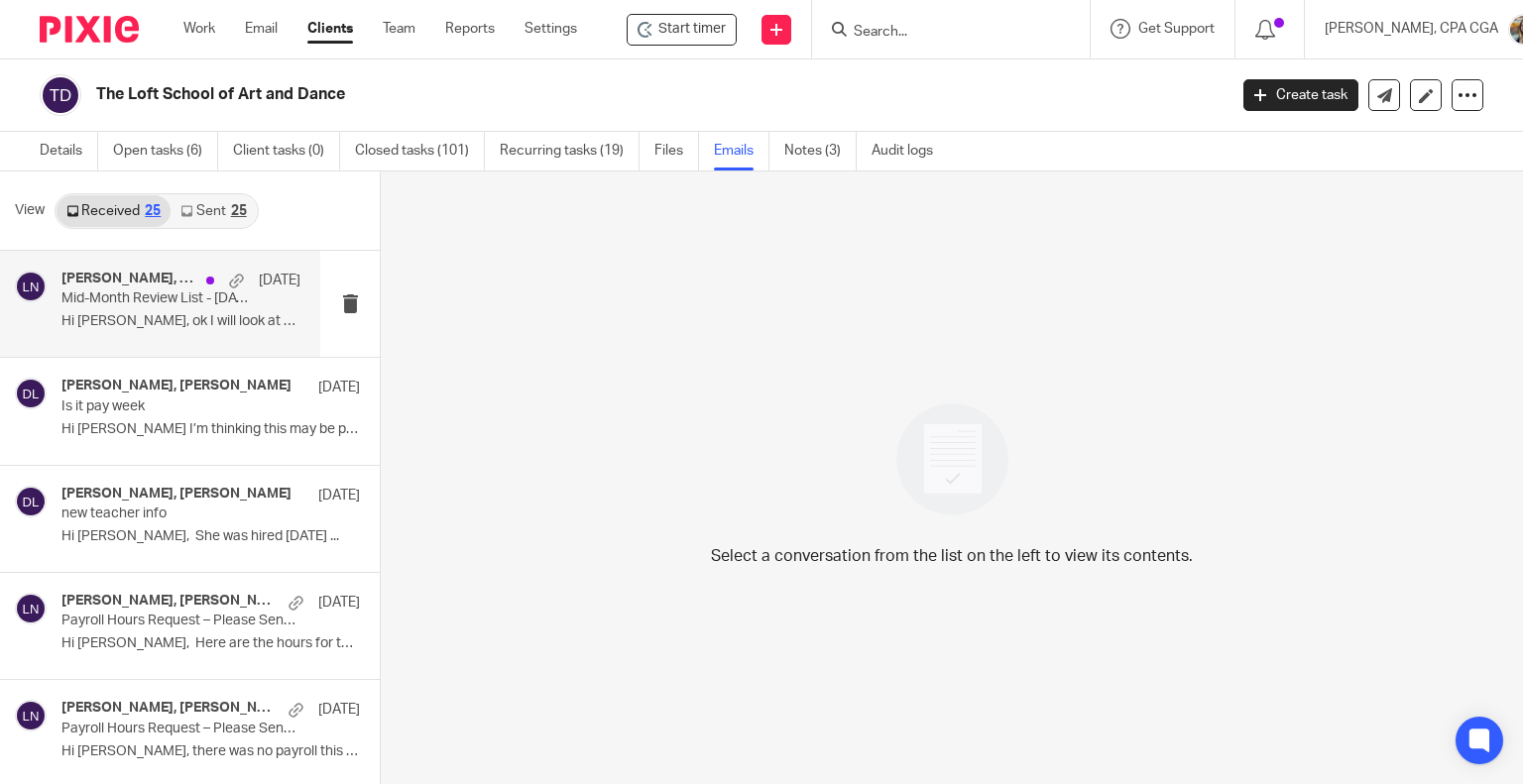
click at [196, 288] on div "[DATE]" at bounding box center [248, 281] width 104 height 20
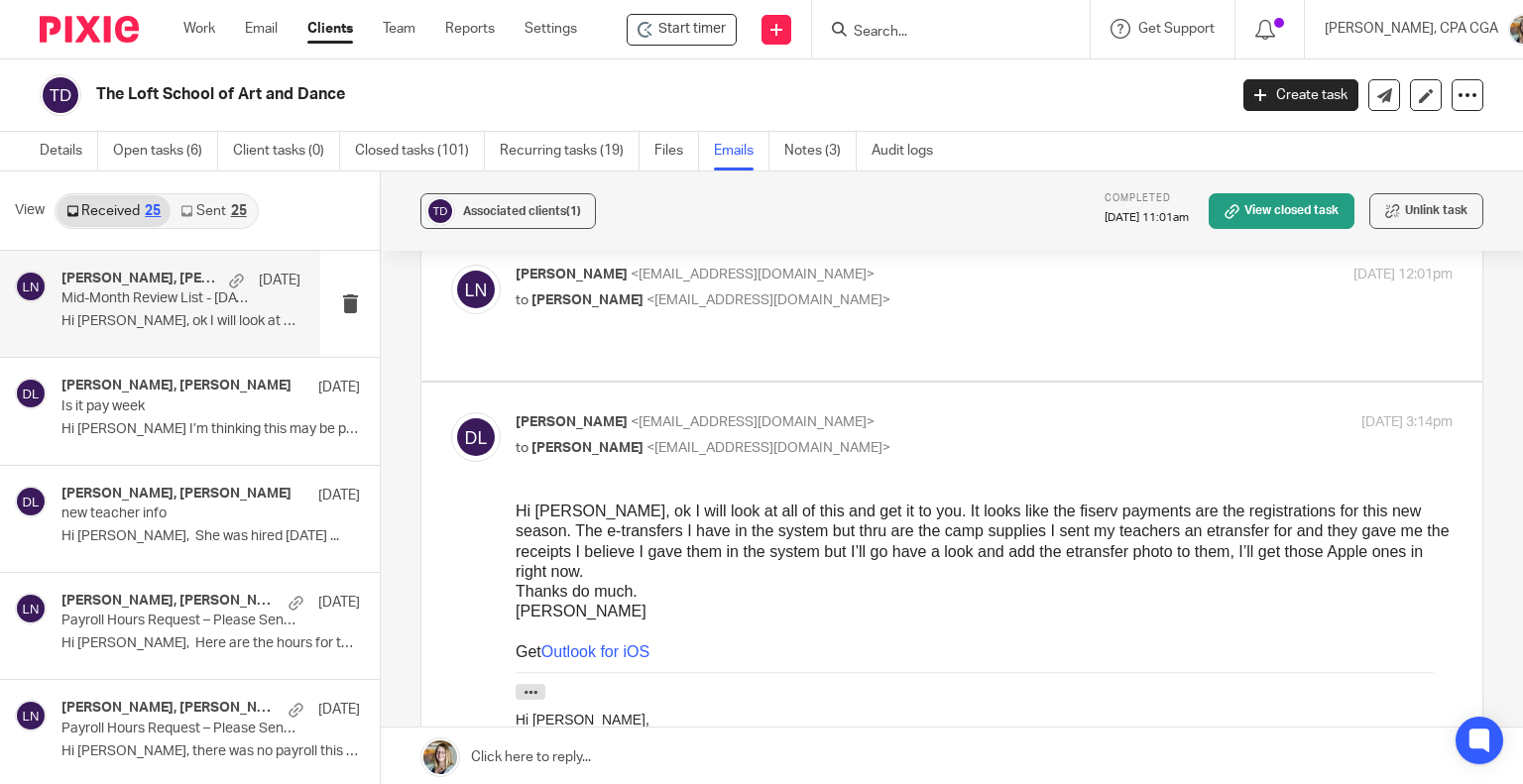
scroll to position [99, 0]
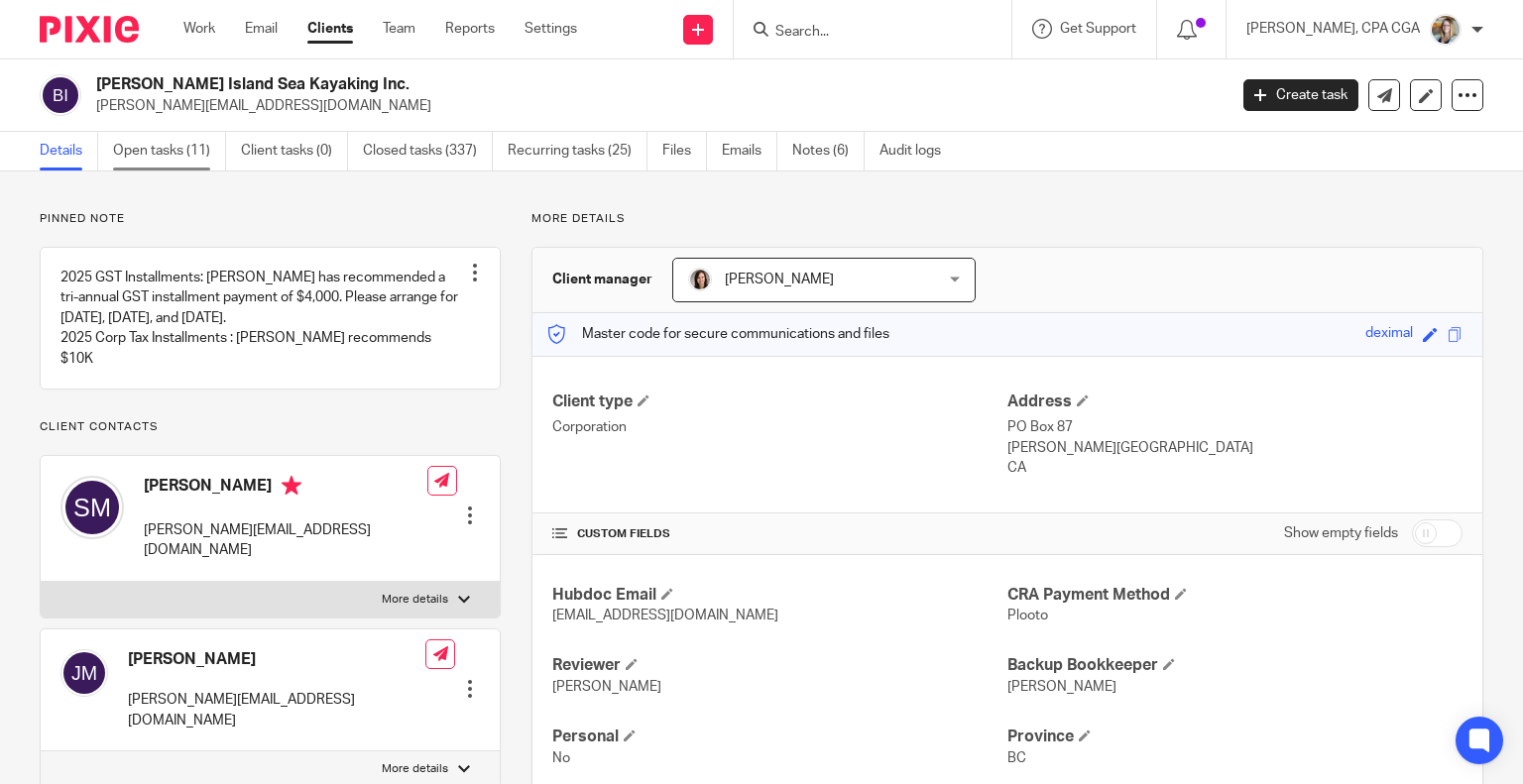
click at [151, 146] on link "Open tasks (11)" at bounding box center [168, 150] width 113 height 39
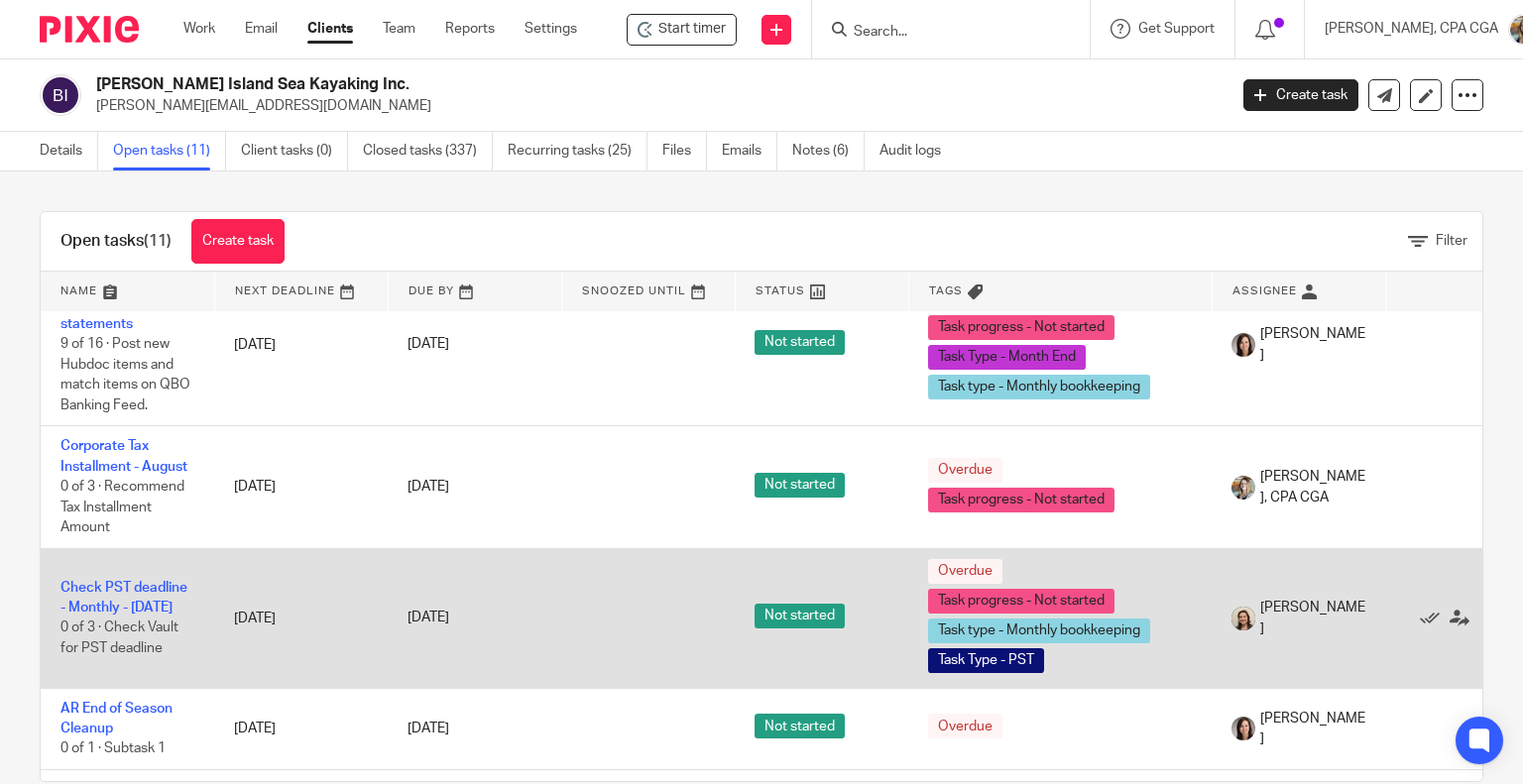
scroll to position [793, 0]
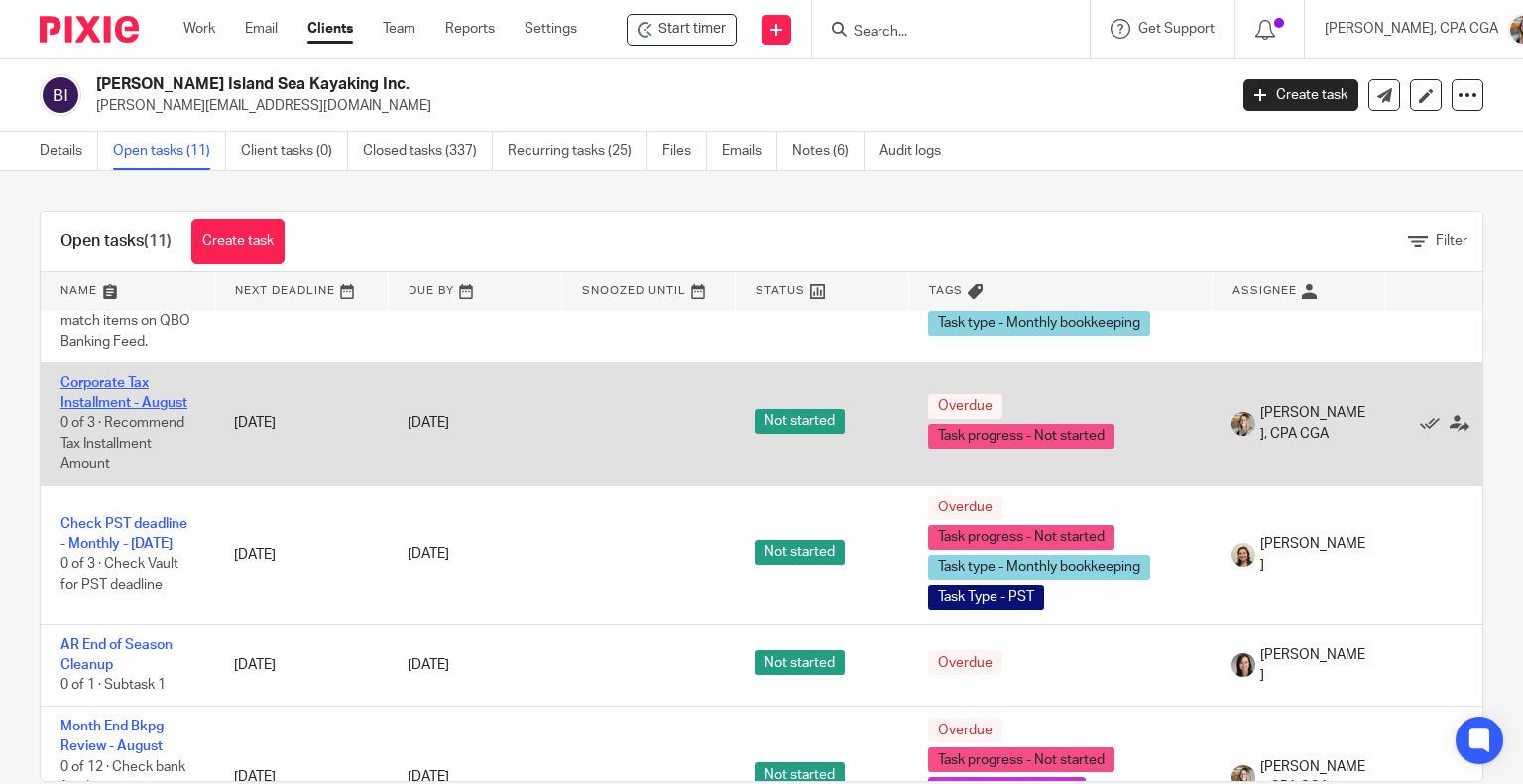
click at [162, 387] on link "Corporate Tax Installment - August" at bounding box center [124, 392] width 127 height 34
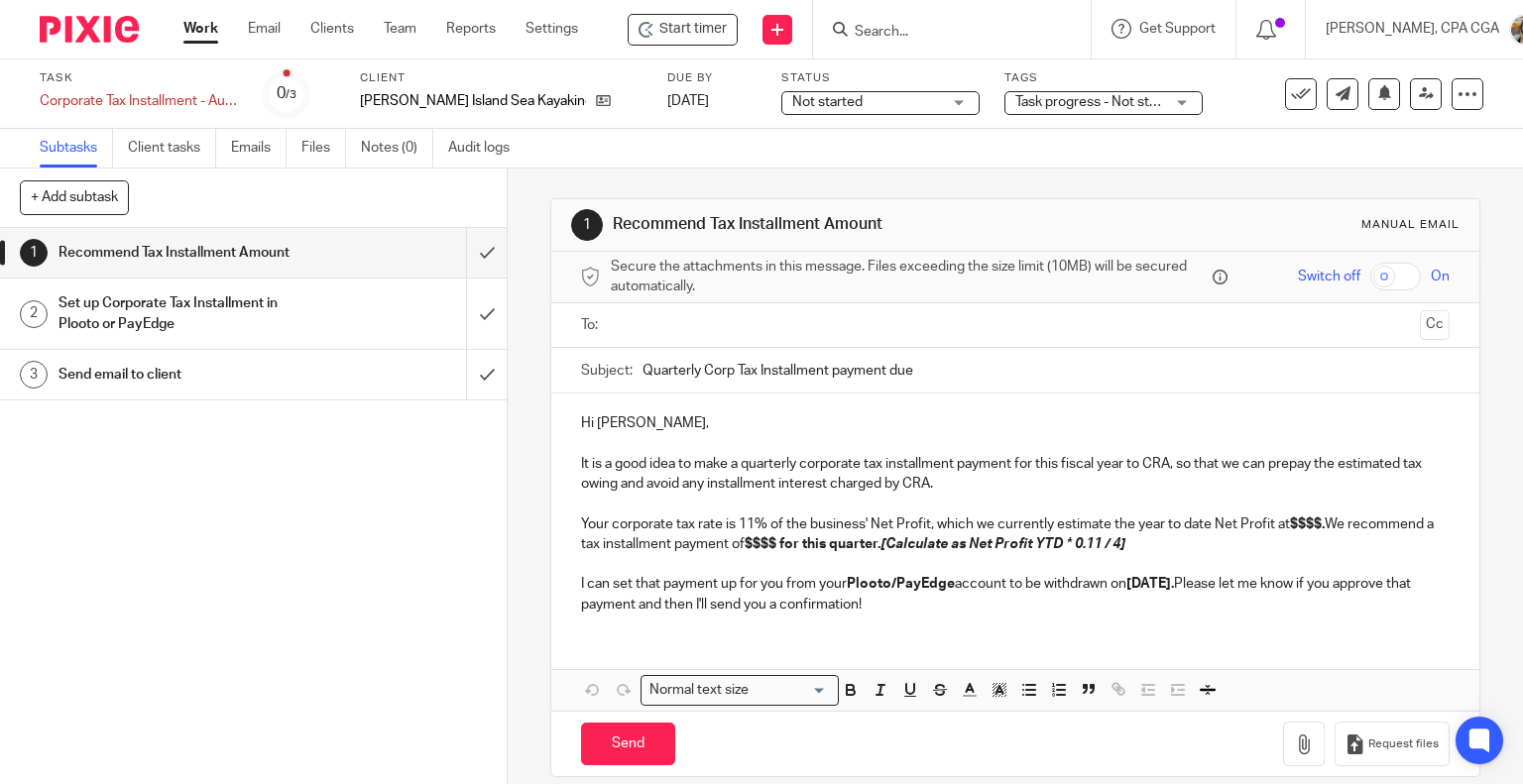
click at [682, 31] on span "Start timer" at bounding box center [694, 29] width 68 height 21
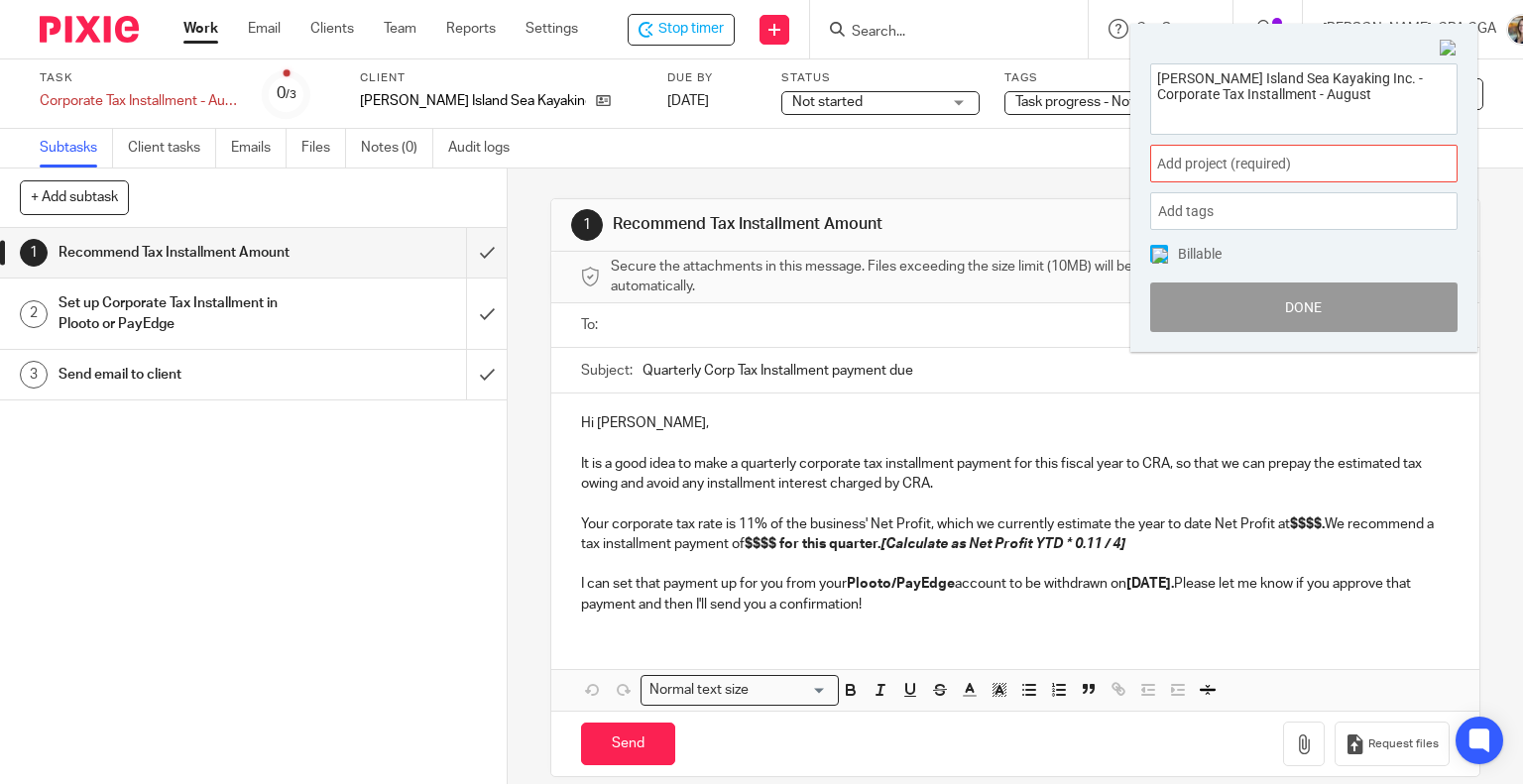
click at [1258, 176] on div "Add project (required) :" at bounding box center [1304, 163] width 307 height 38
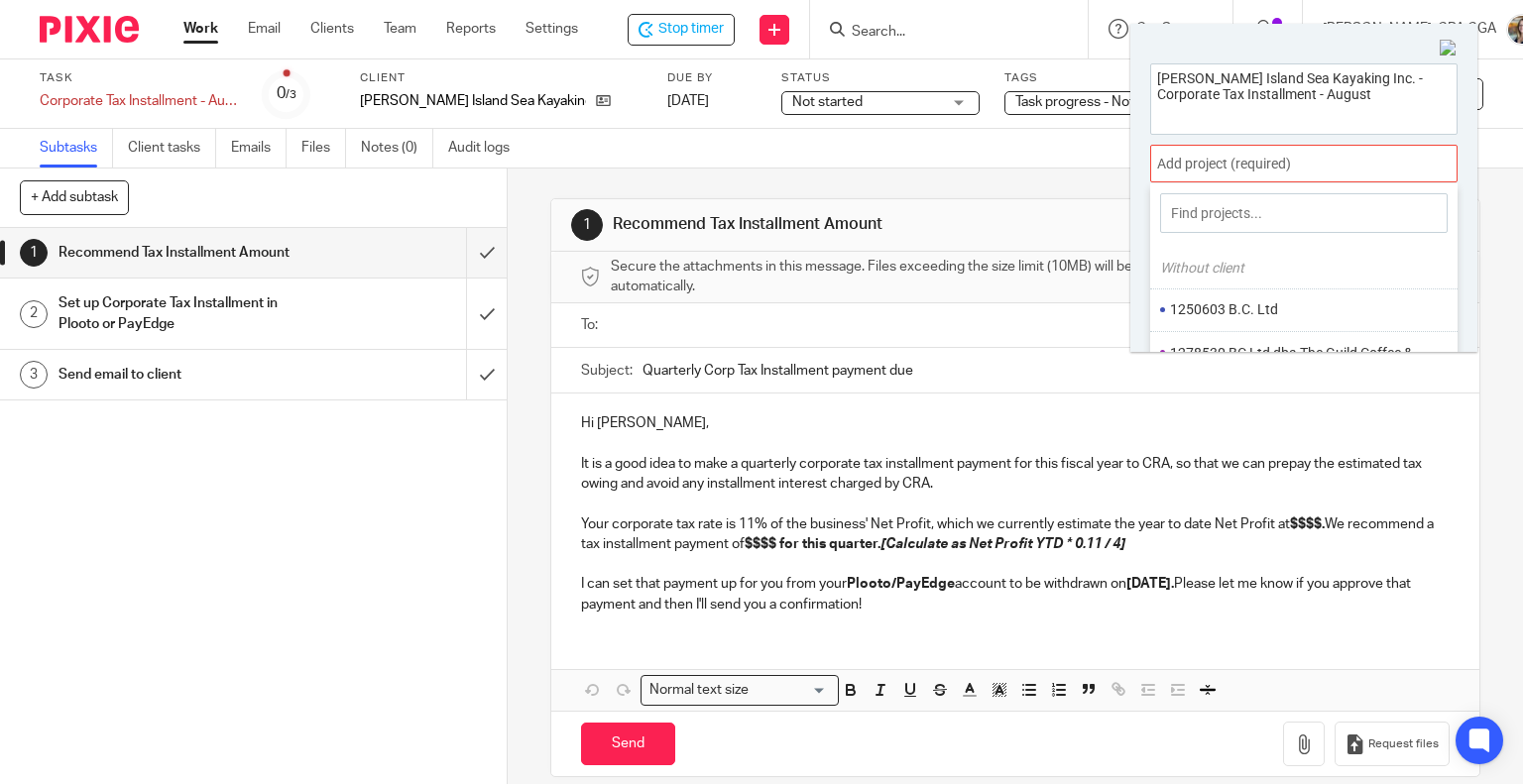
click at [1264, 161] on div at bounding box center [1304, 163] width 307 height 38
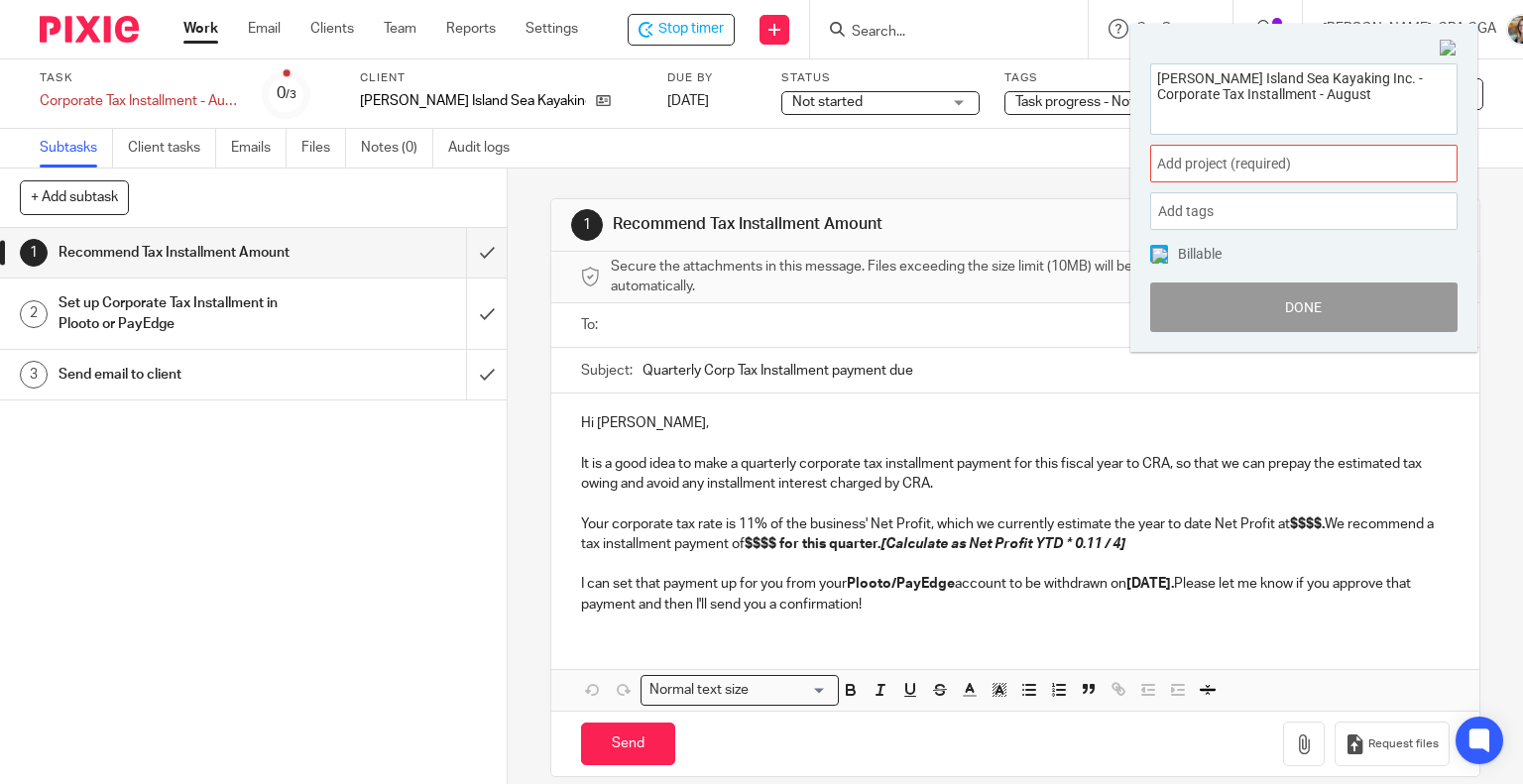
click at [1253, 169] on span "Add project (required) :" at bounding box center [1282, 163] width 250 height 21
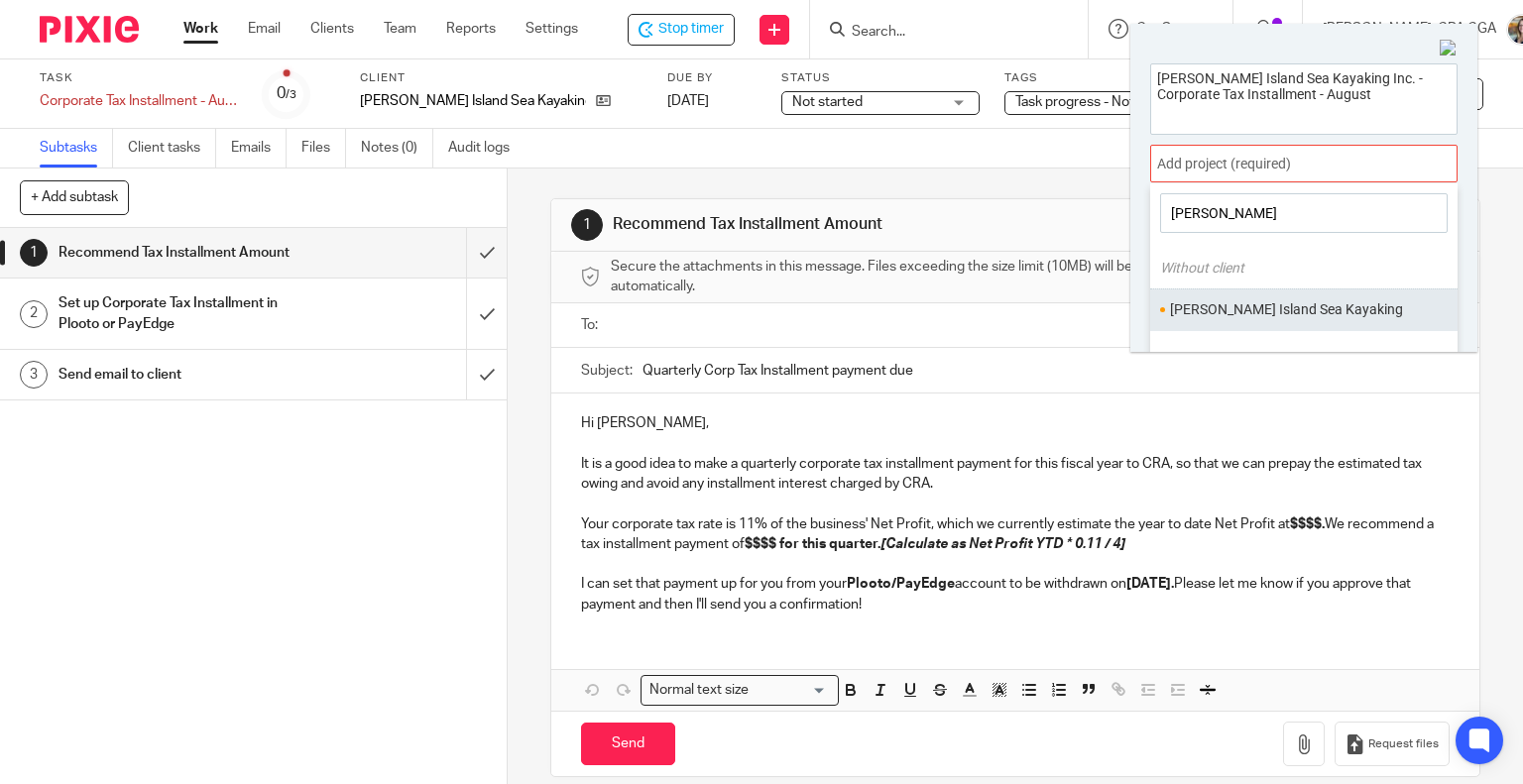
type input "bowe"
click at [1267, 312] on li "Bowen Island Sea Kayaking" at bounding box center [1300, 309] width 259 height 21
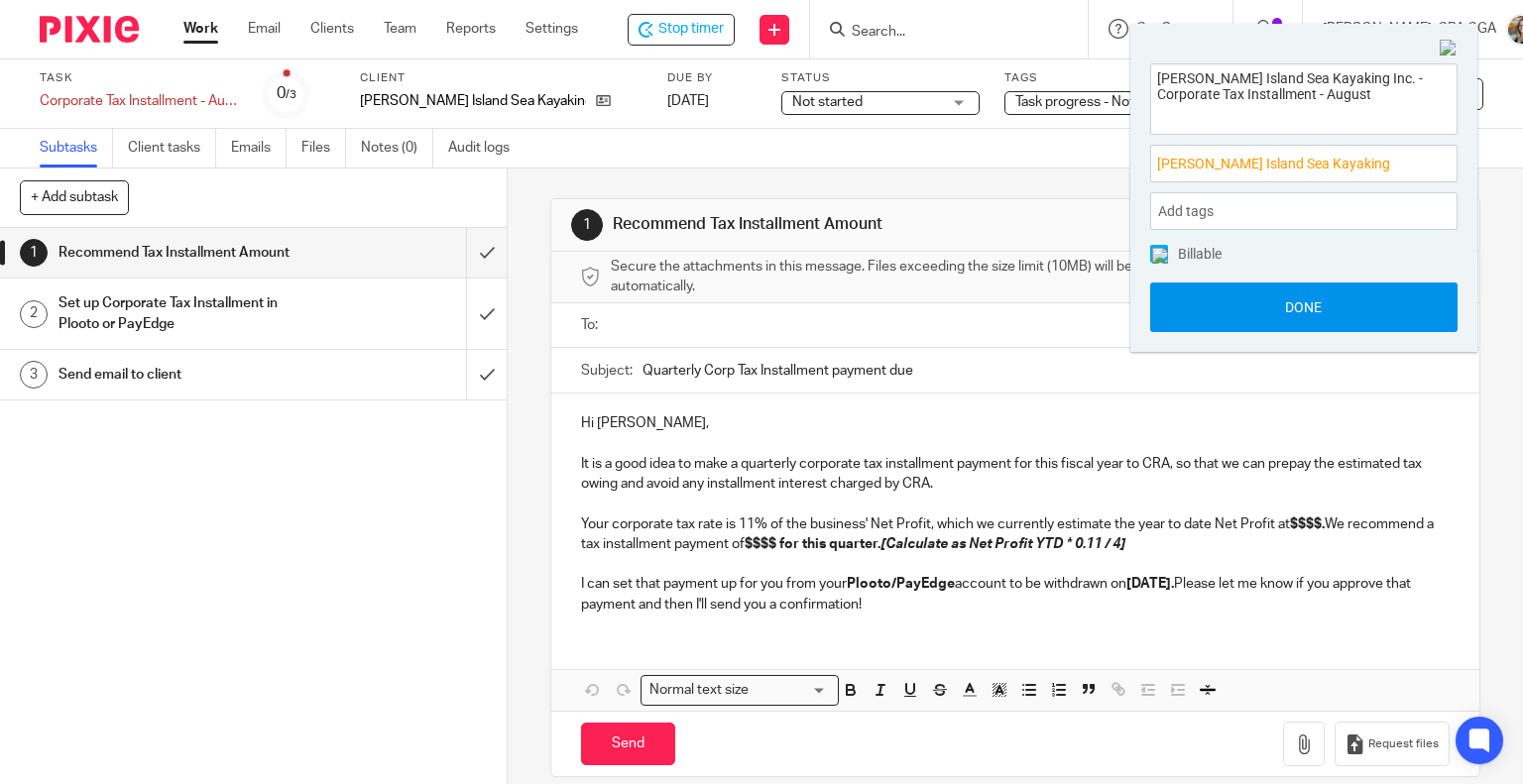
click at [1275, 308] on button "Done" at bounding box center [1304, 308] width 307 height 50
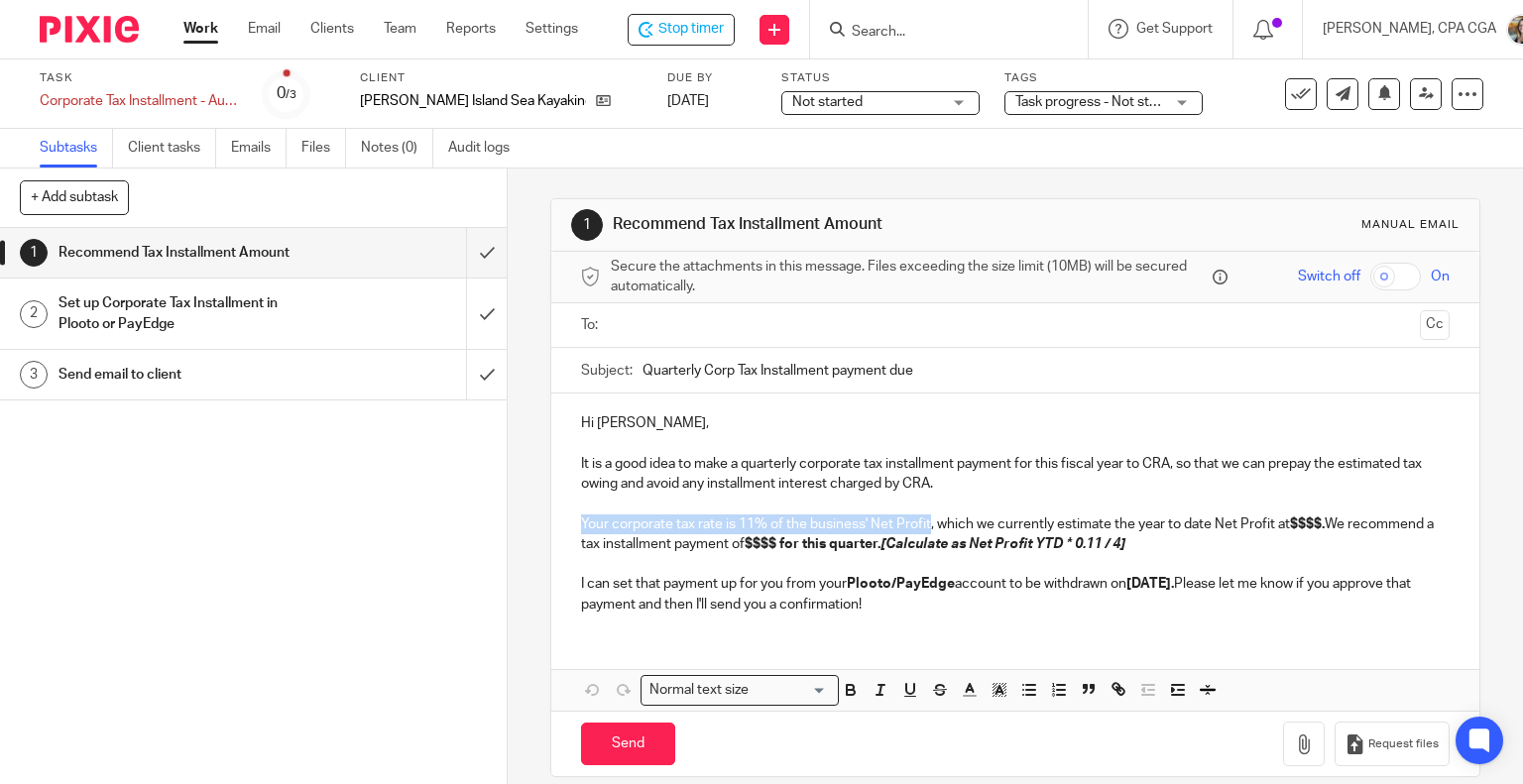
drag, startPoint x: 575, startPoint y: 515, endPoint x: 926, endPoint y: 519, distance: 351.0
click at [926, 519] on p "Your corporate tax rate is 11% of the business' Net Profit, which we currently …" at bounding box center [1016, 534] width 869 height 41
